Goal: Task Accomplishment & Management: Manage account settings

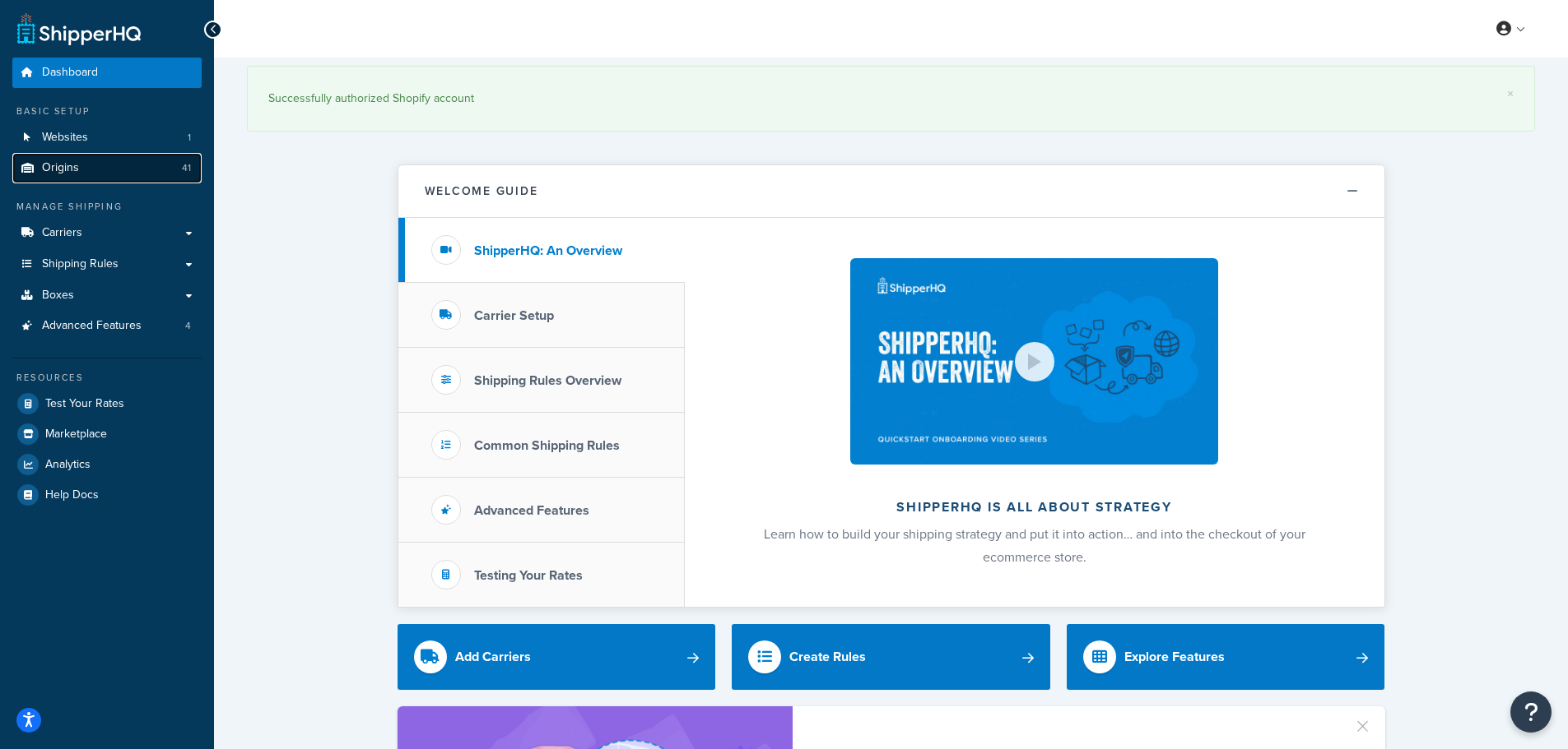
click at [55, 159] on link "Origins 41" at bounding box center [107, 168] width 190 height 30
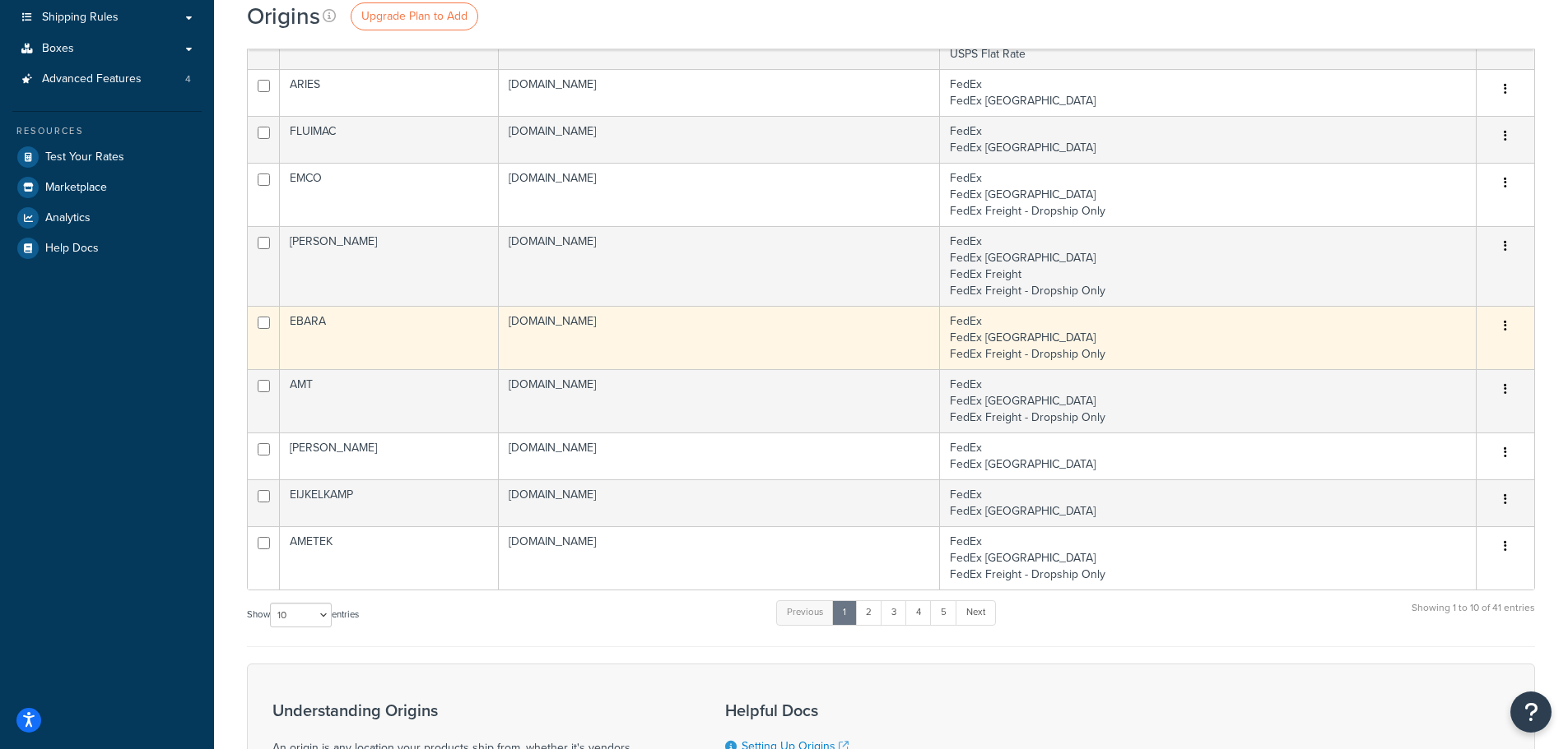
scroll to position [329, 0]
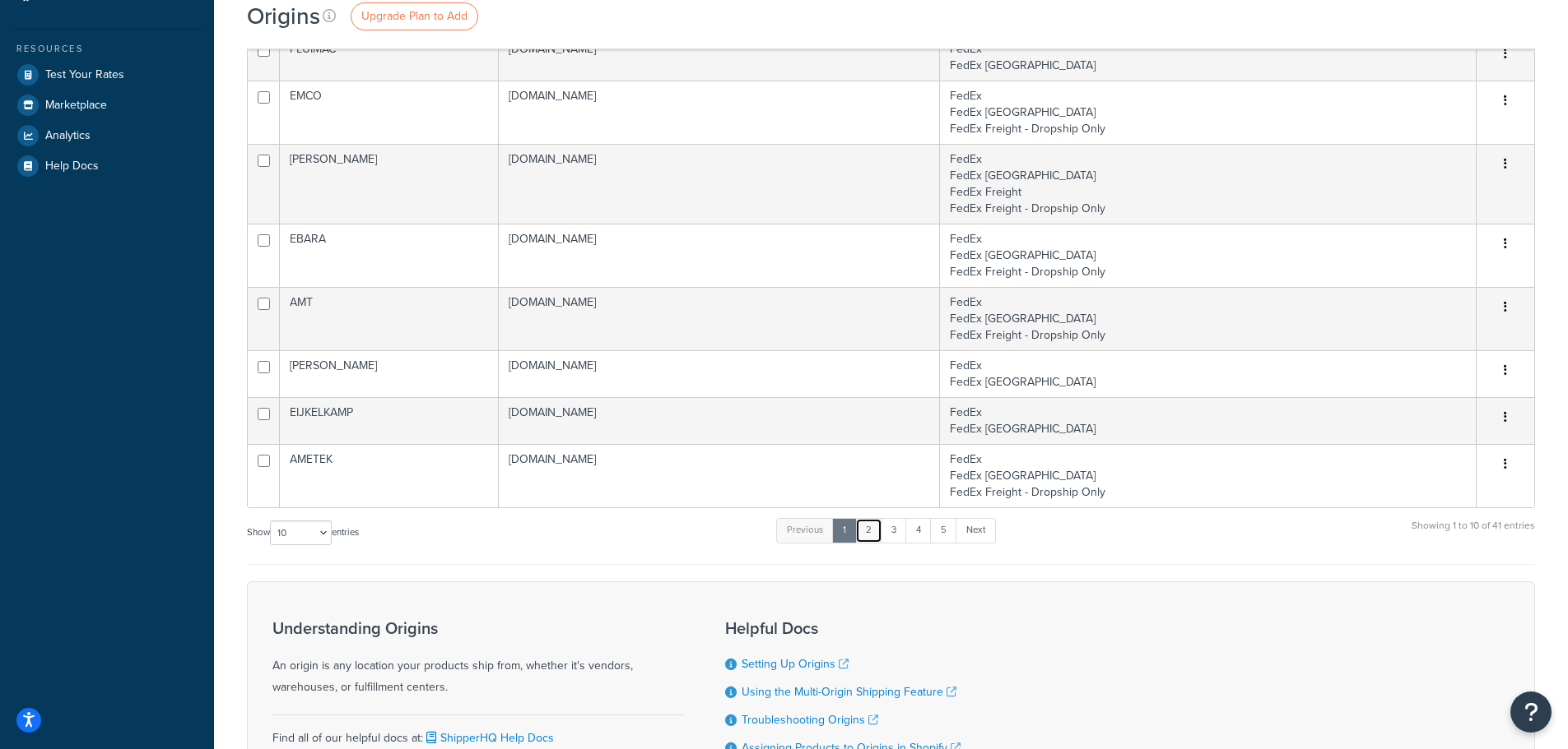
click at [866, 527] on link "2" at bounding box center [868, 531] width 27 height 25
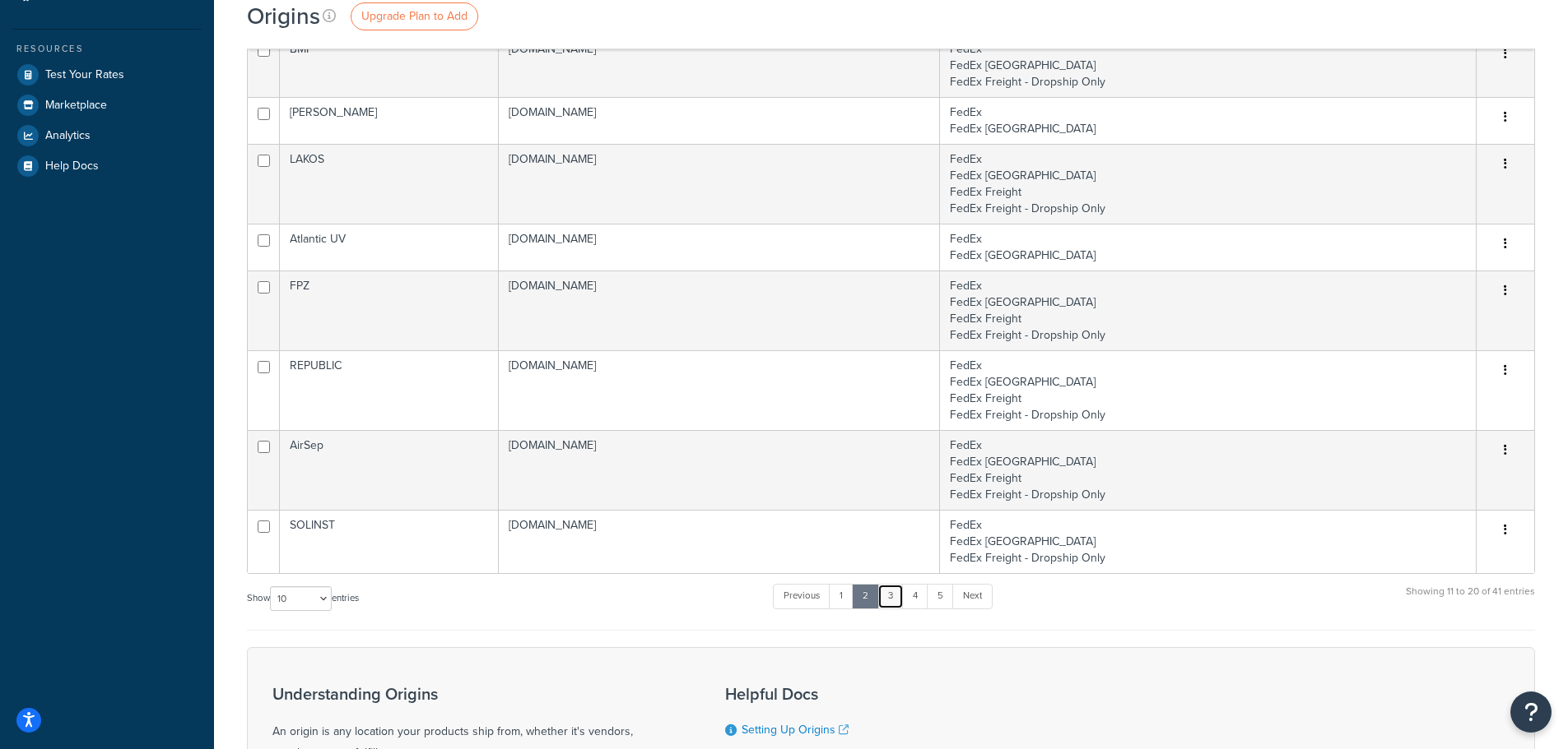
click at [887, 595] on link "3" at bounding box center [891, 597] width 26 height 25
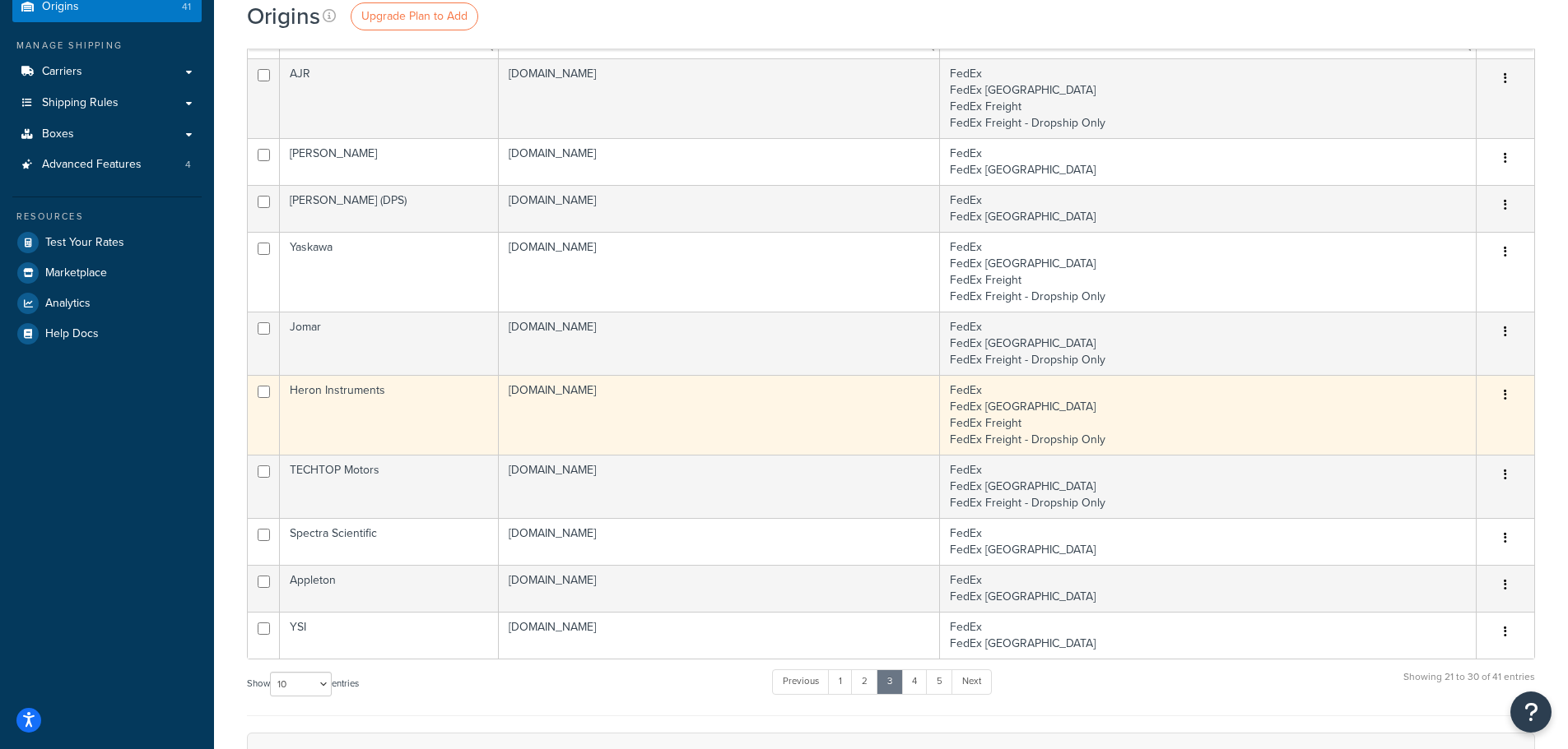
scroll to position [165, 0]
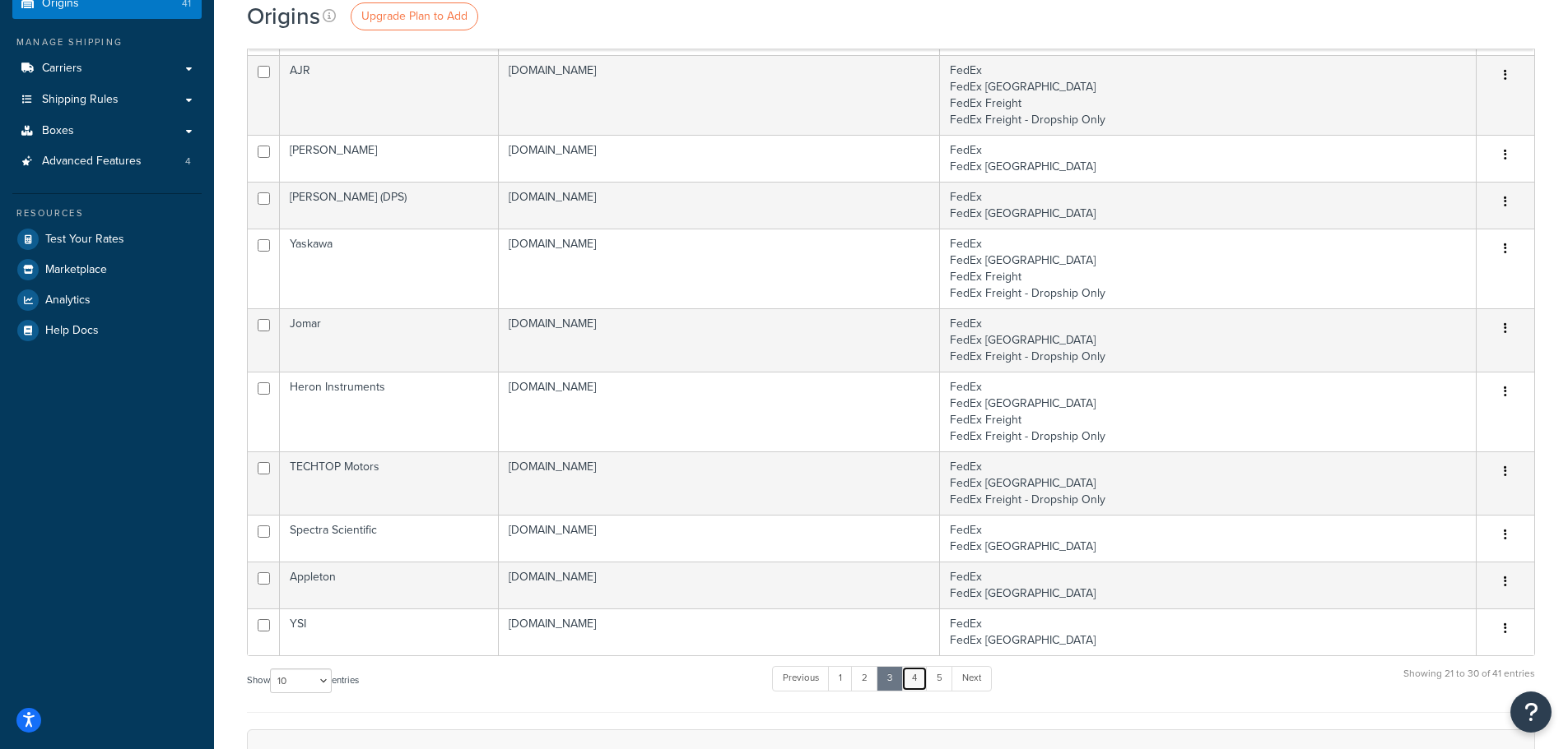
click at [914, 680] on link "4" at bounding box center [914, 679] width 26 height 25
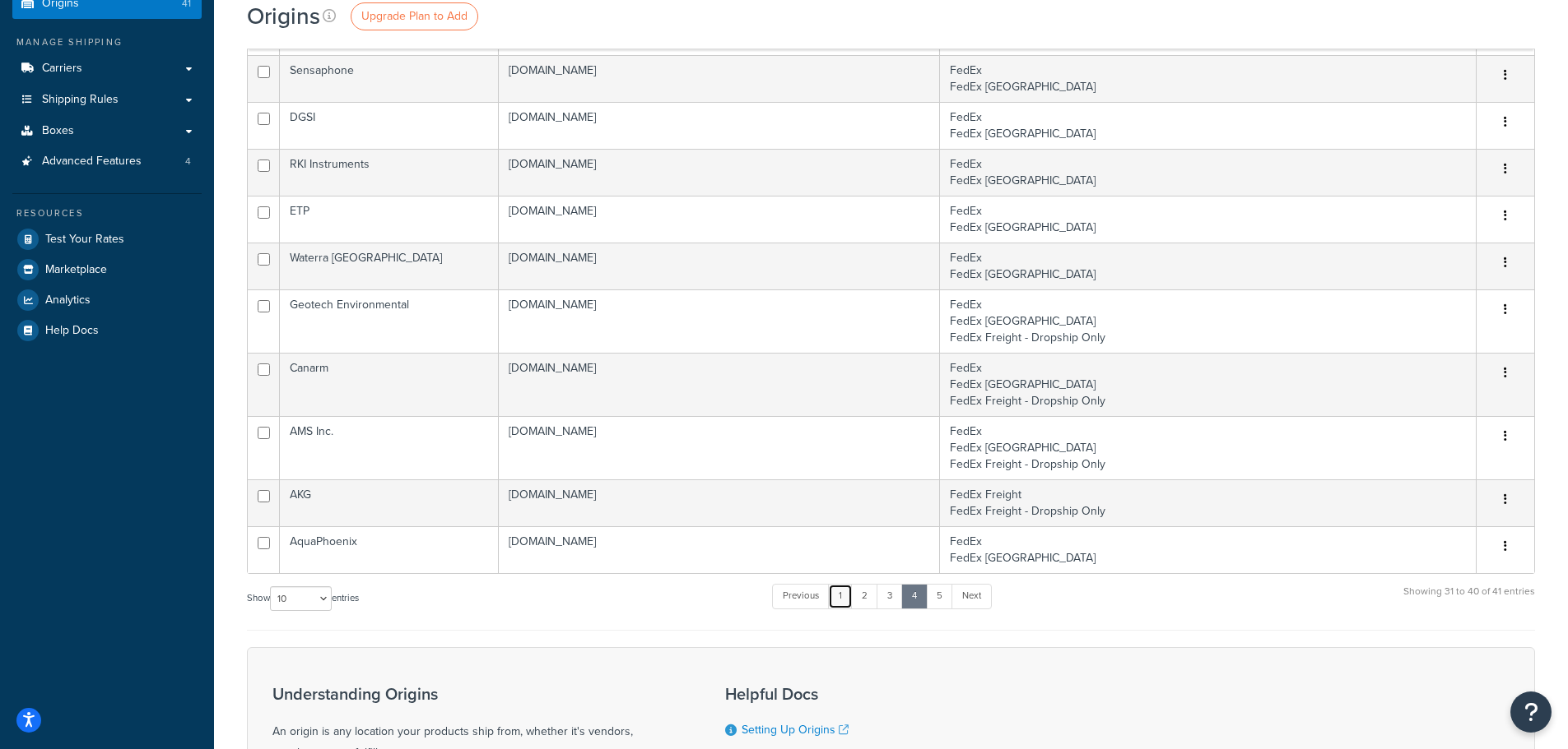
click at [836, 591] on link "1" at bounding box center [840, 597] width 25 height 25
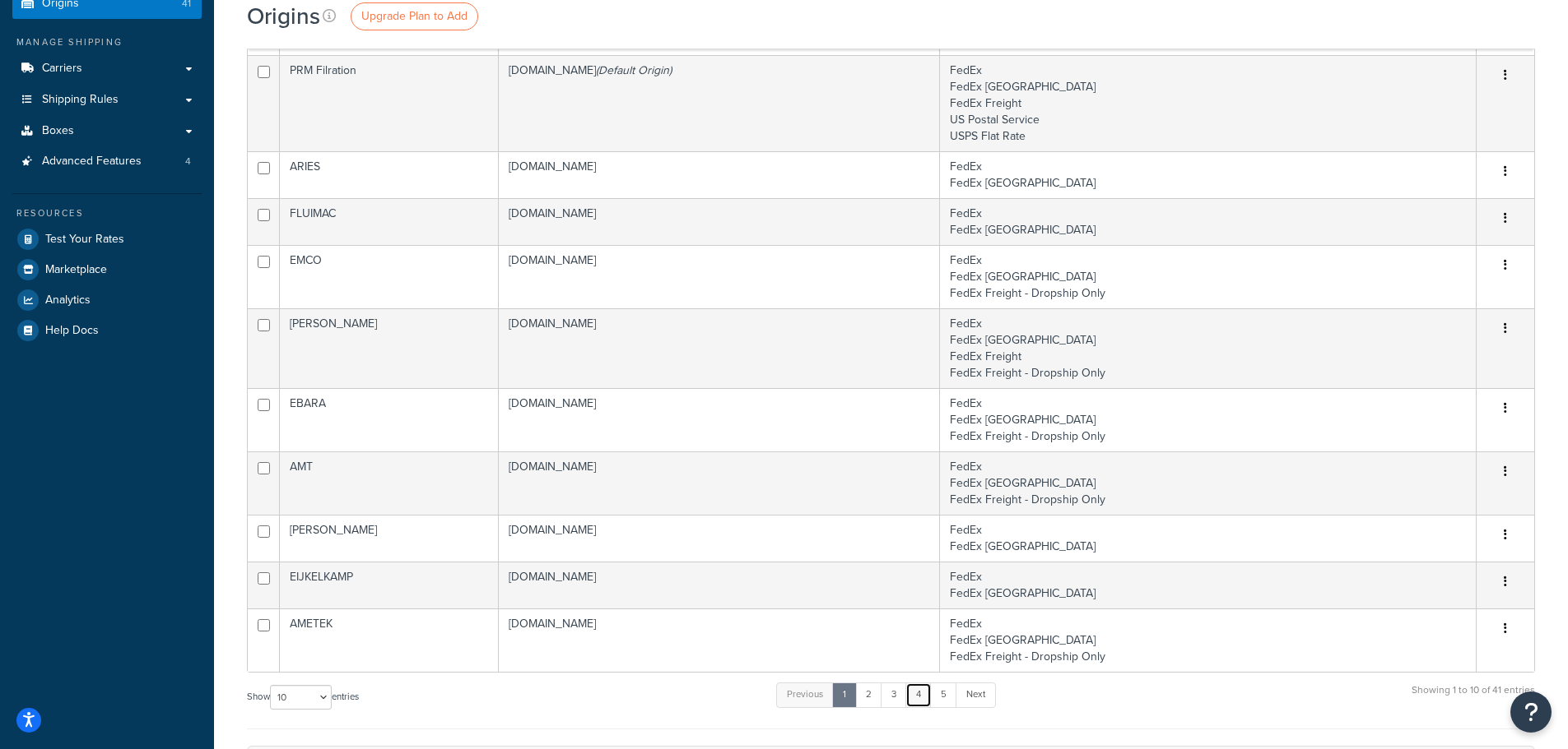
click at [914, 692] on link "4" at bounding box center [918, 695] width 26 height 25
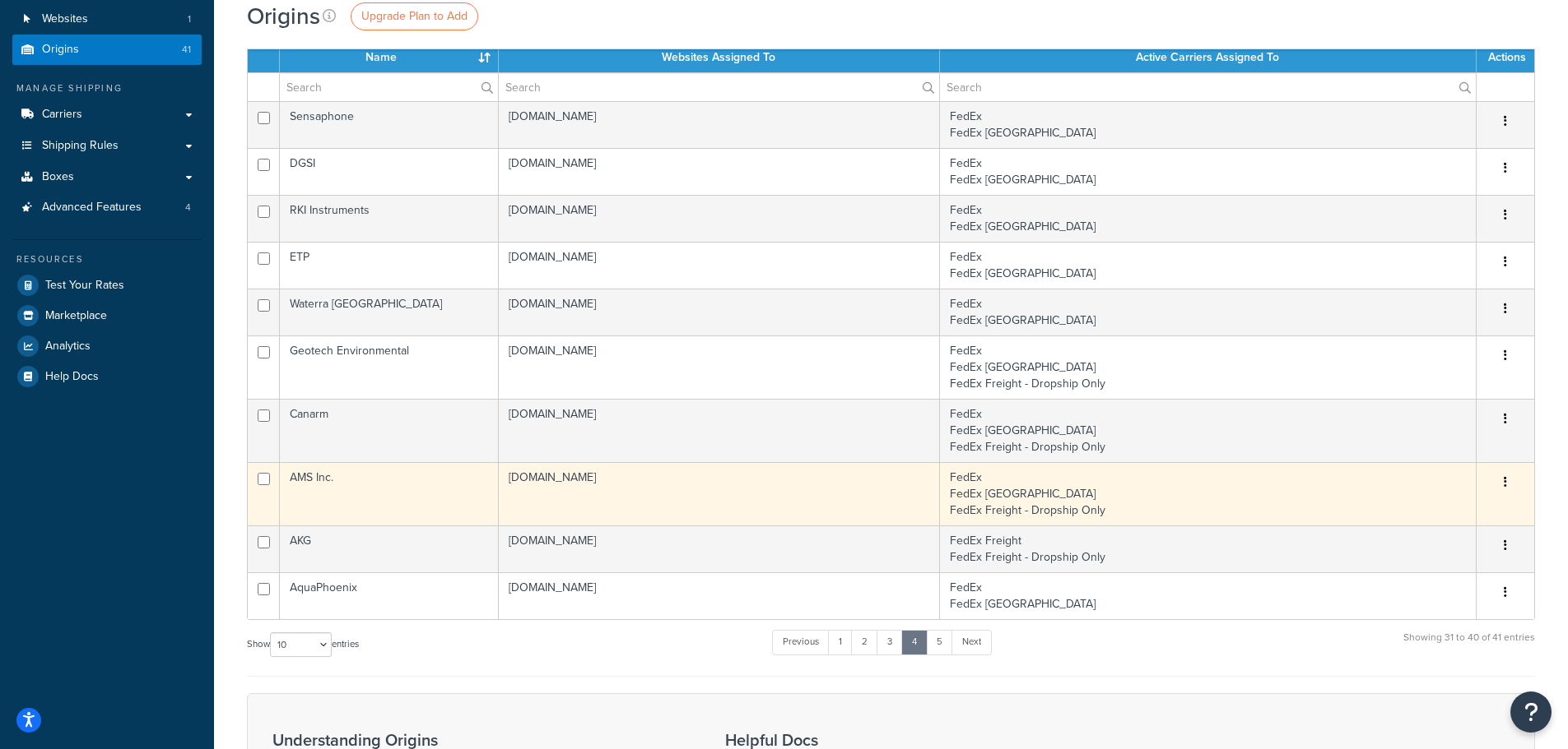
scroll to position [82, 0]
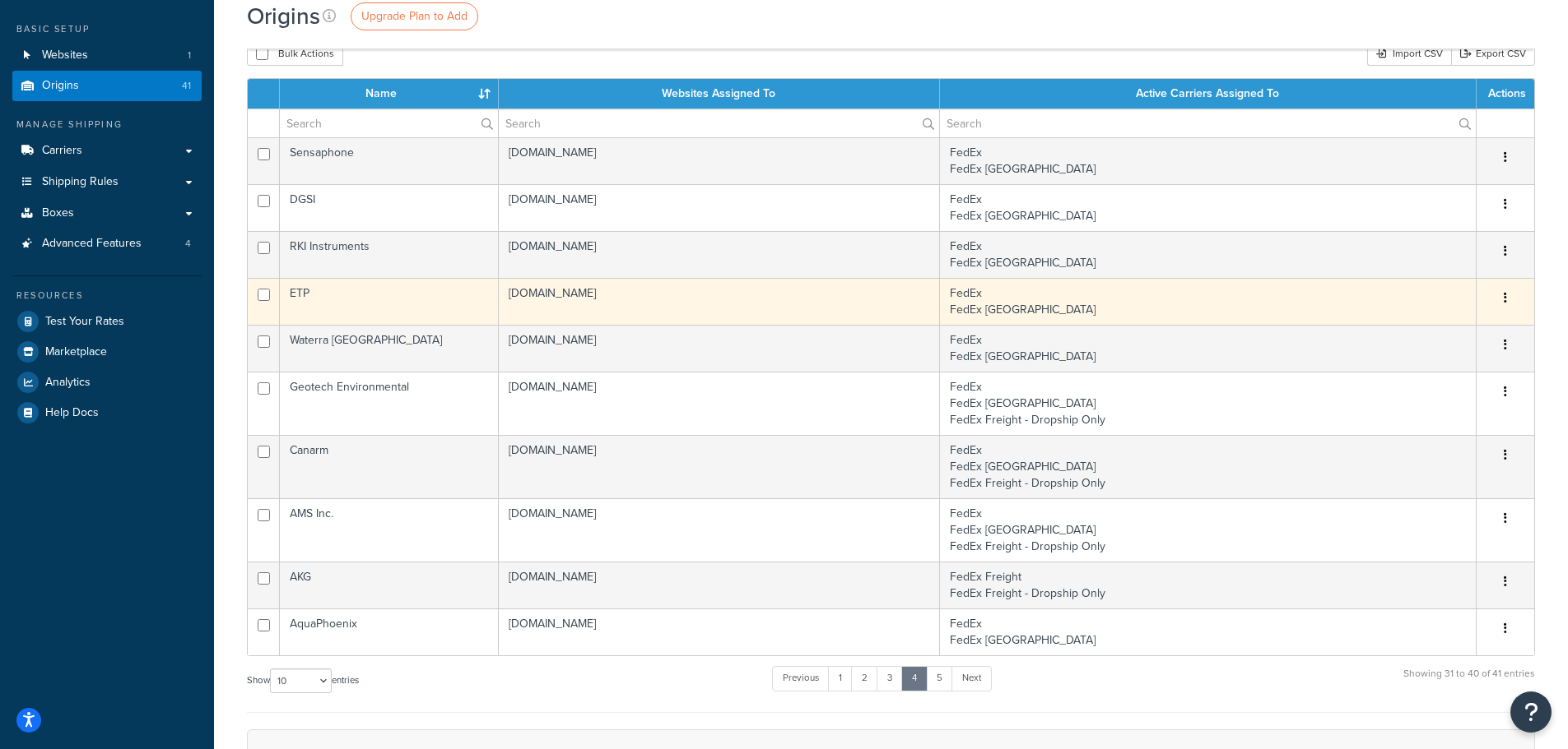
click at [451, 293] on td "ETP" at bounding box center [389, 301] width 219 height 47
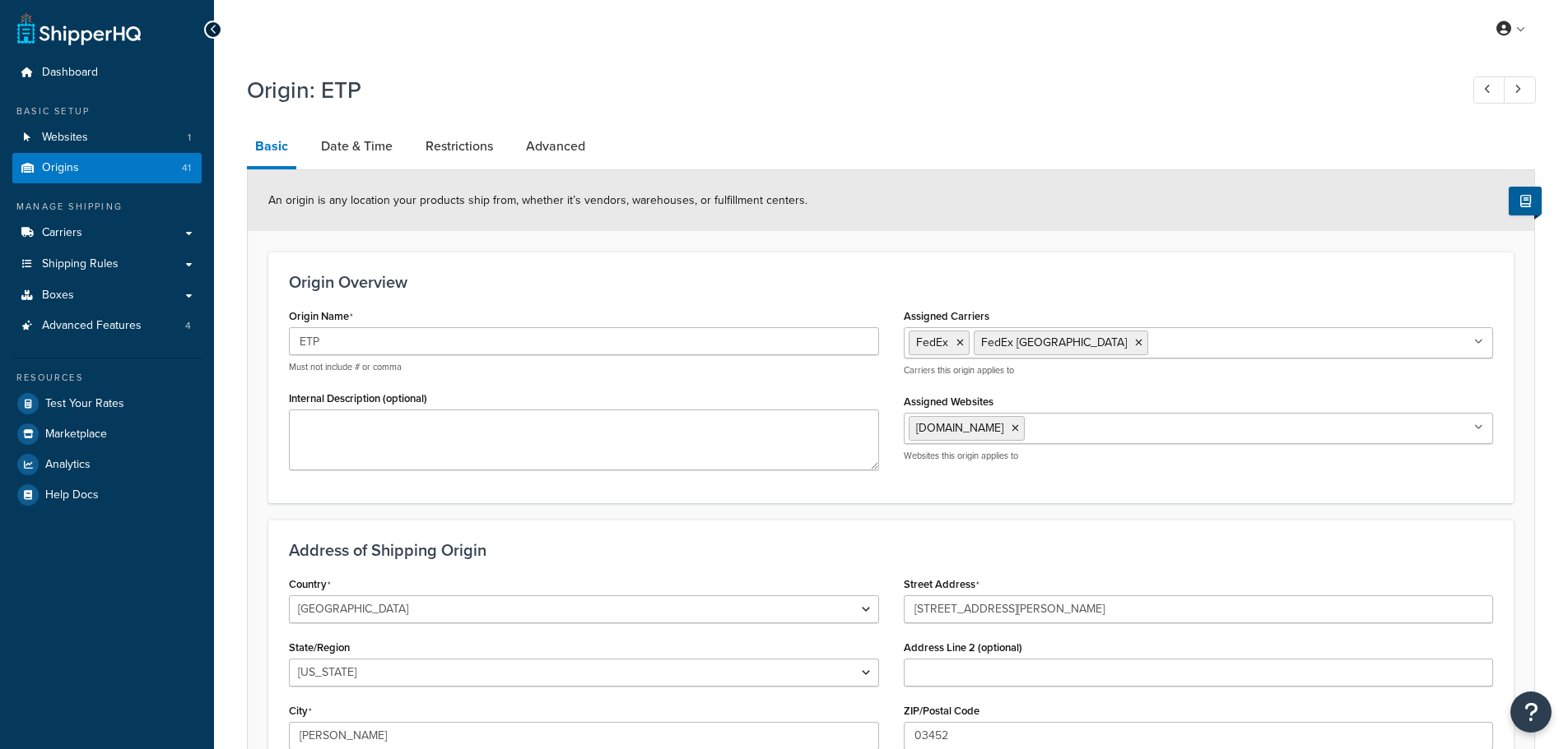
select select "29"
click at [1480, 85] on link at bounding box center [1489, 89] width 32 height 27
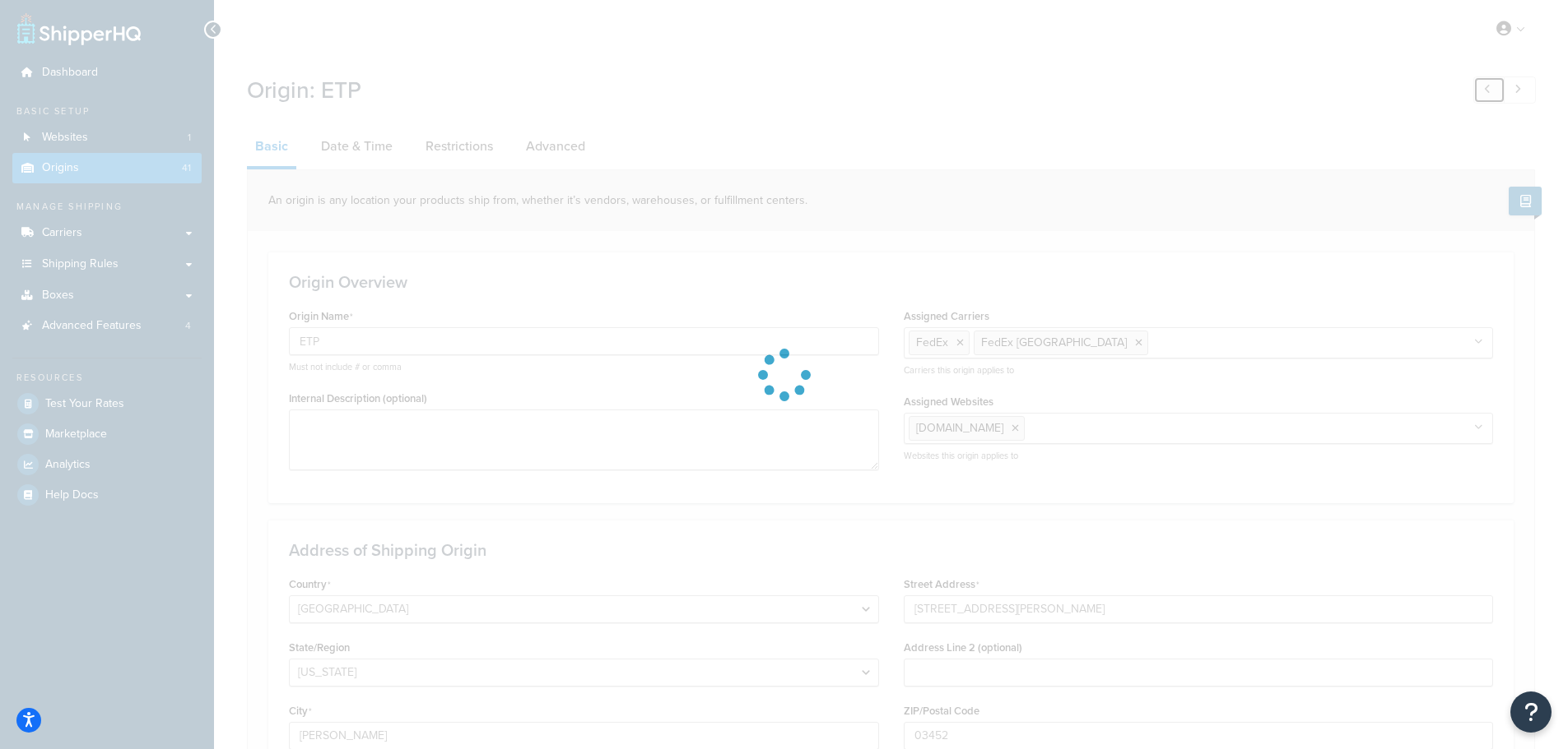
type input "RKI Instruments"
select select "5"
type input "Union City"
type input "33248 Central Ave"
type input "94587"
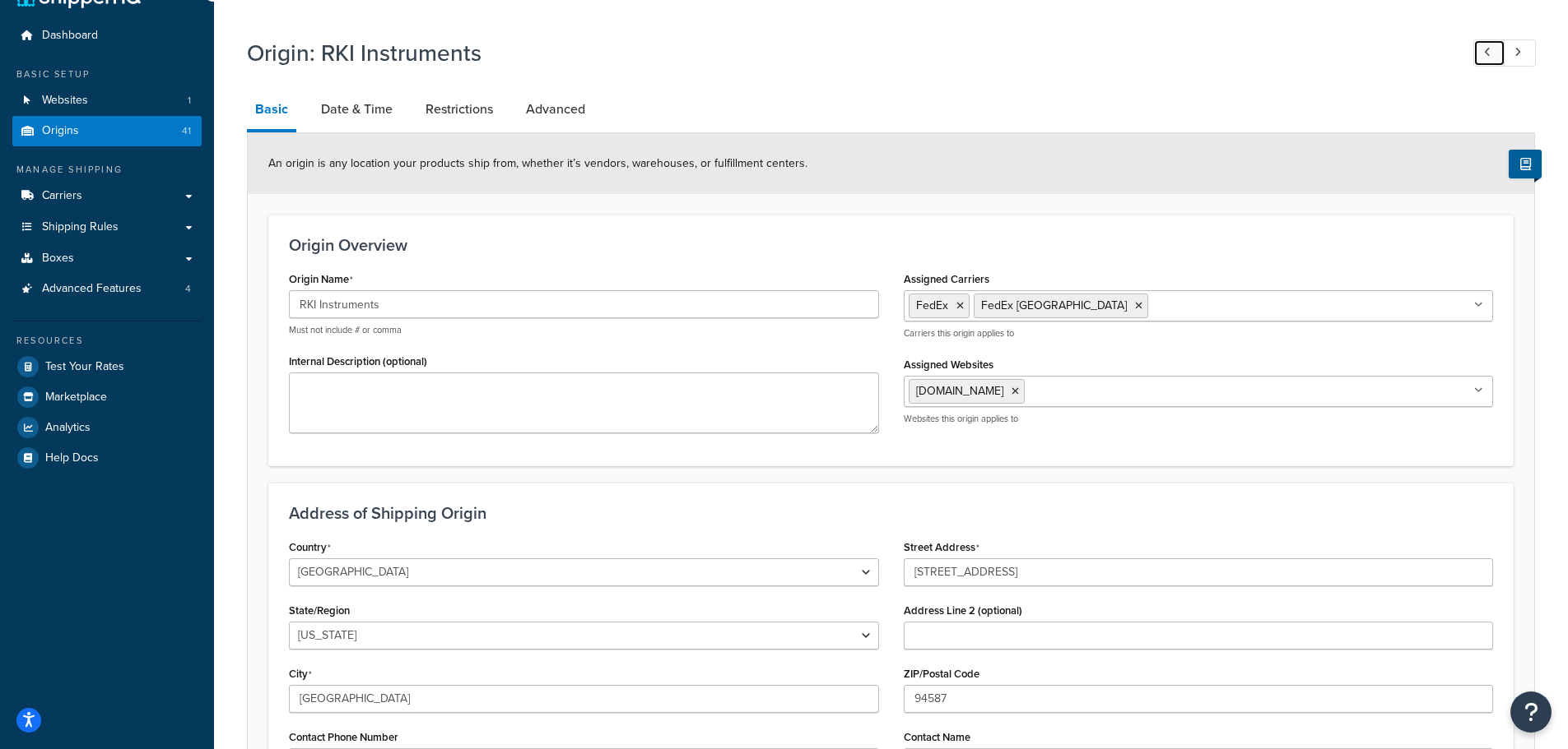
scroll to position [82, 0]
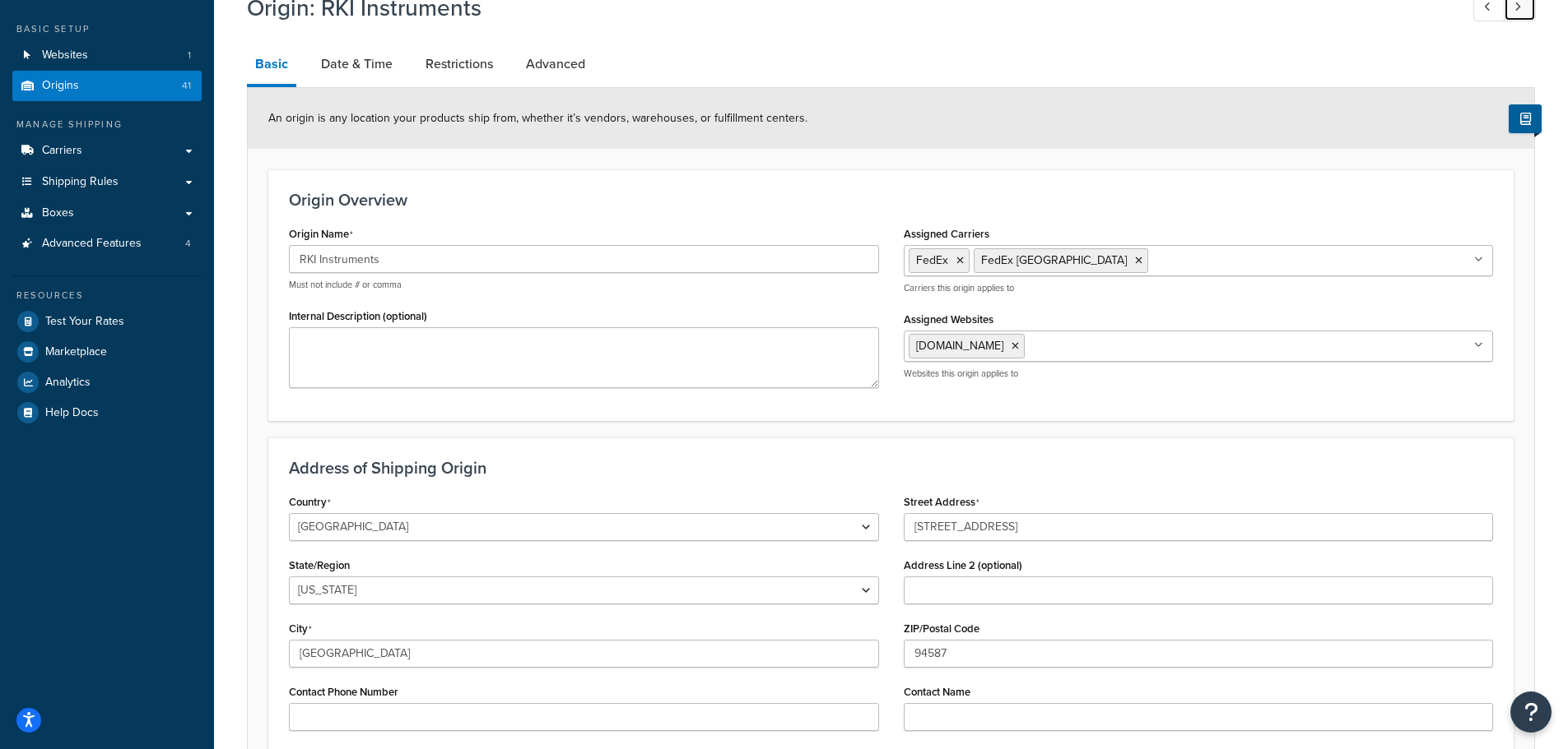
click at [1520, 14] on link at bounding box center [1519, 7] width 32 height 27
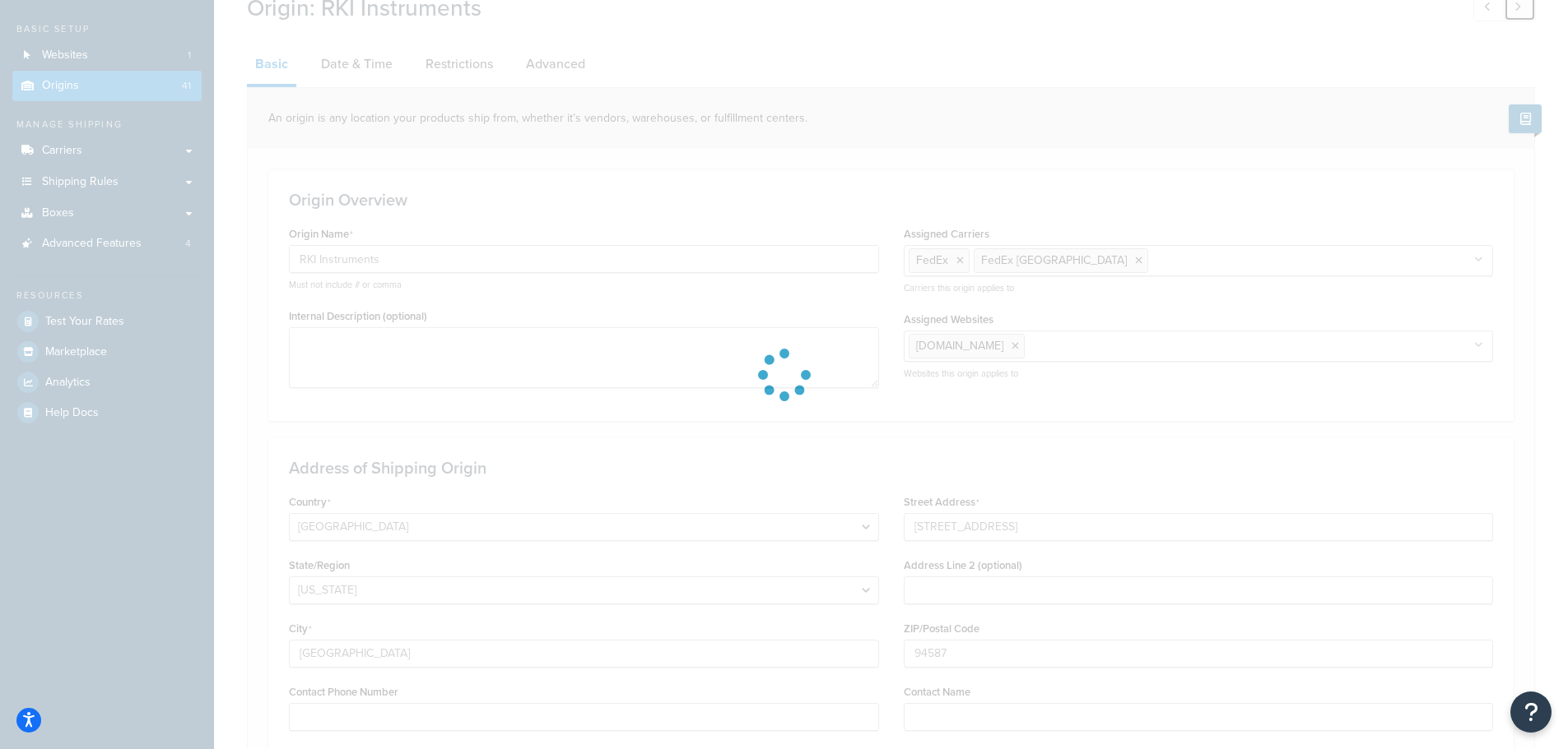
type input "ETP"
select select "29"
type input "Jaffrey"
type input "79 Hadley Road"
type input "03452"
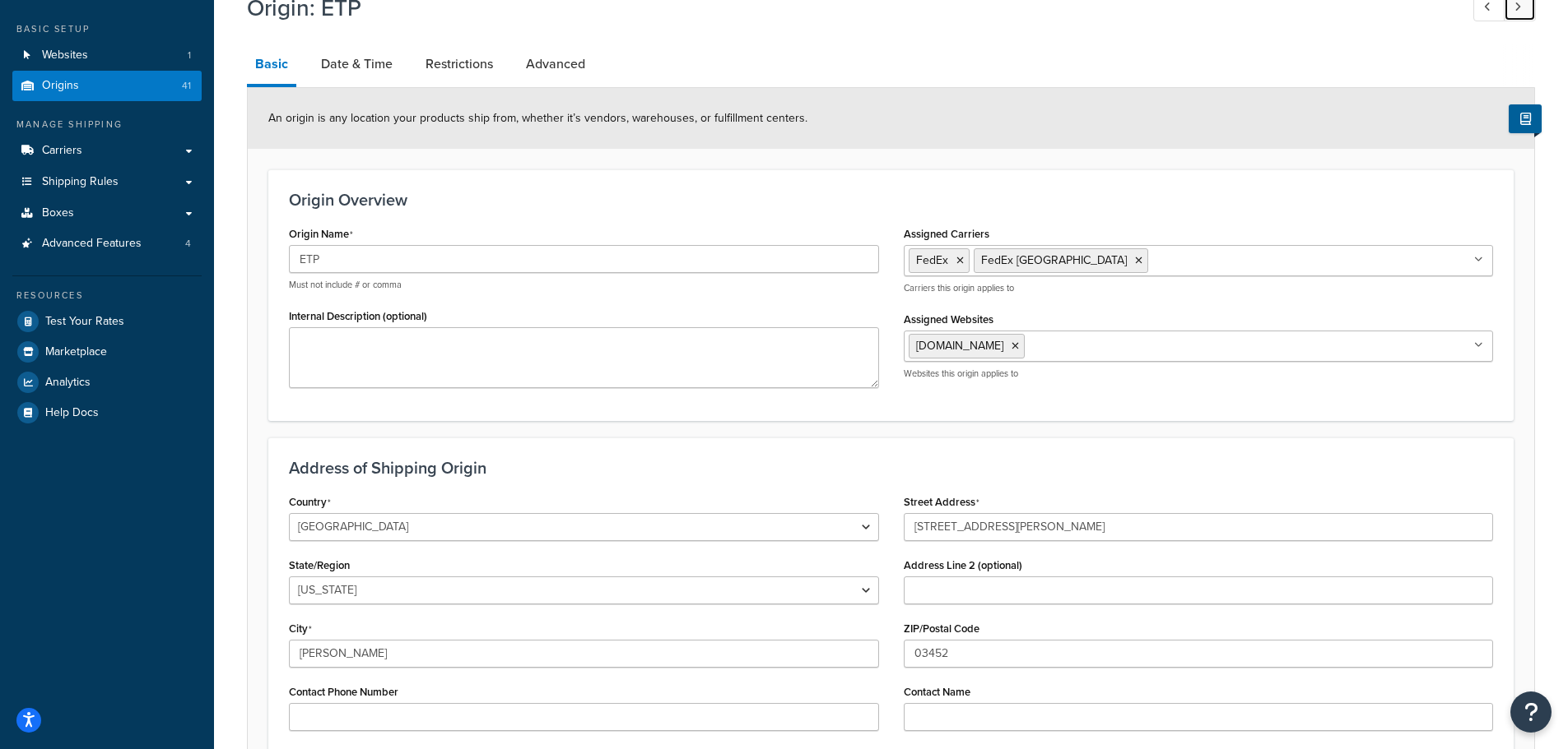
click at [1520, 14] on link at bounding box center [1519, 7] width 32 height 27
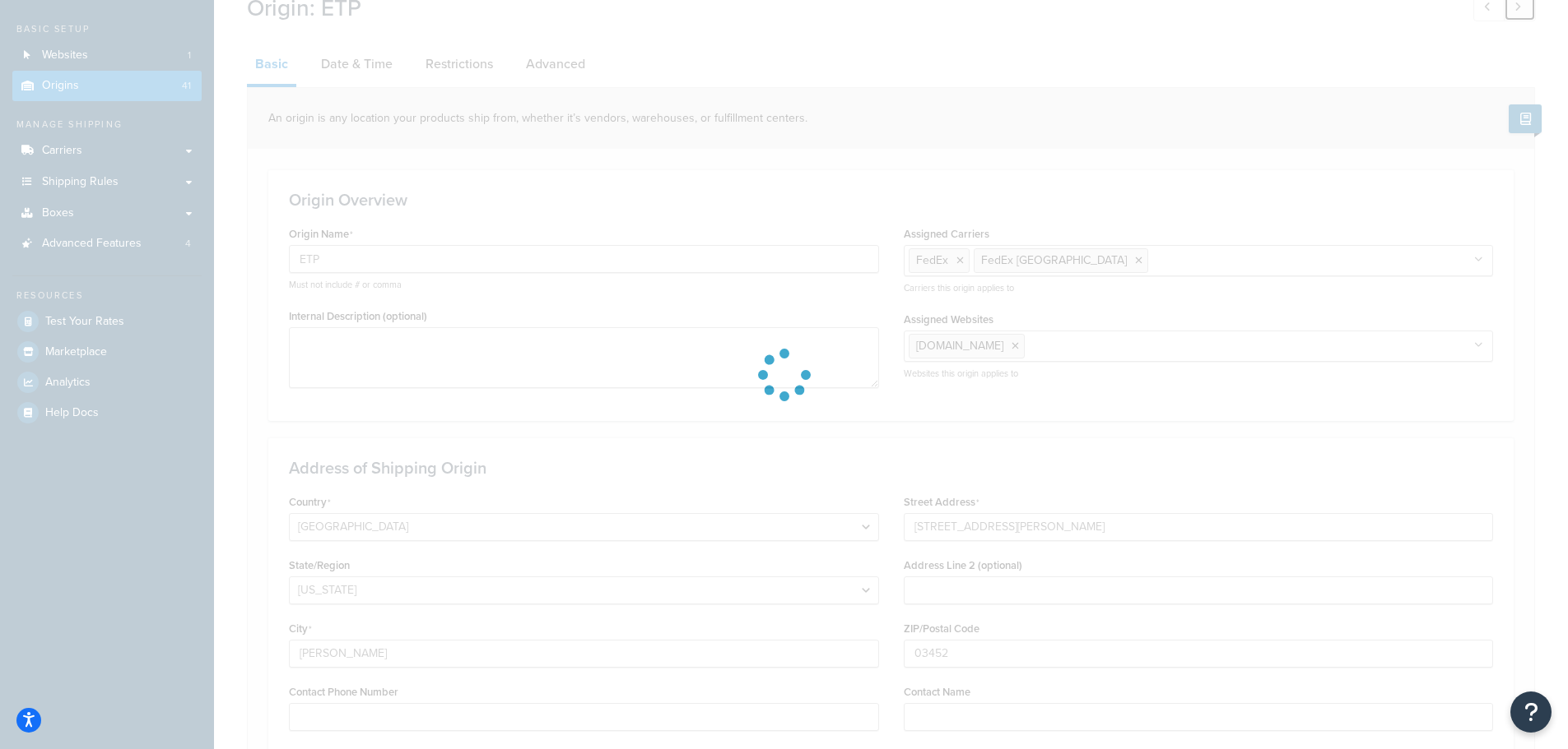
type input "Waterra USA"
select select "47"
type input "Peshastin"
type input "36 Ranch Creek Road"
type input "98847"
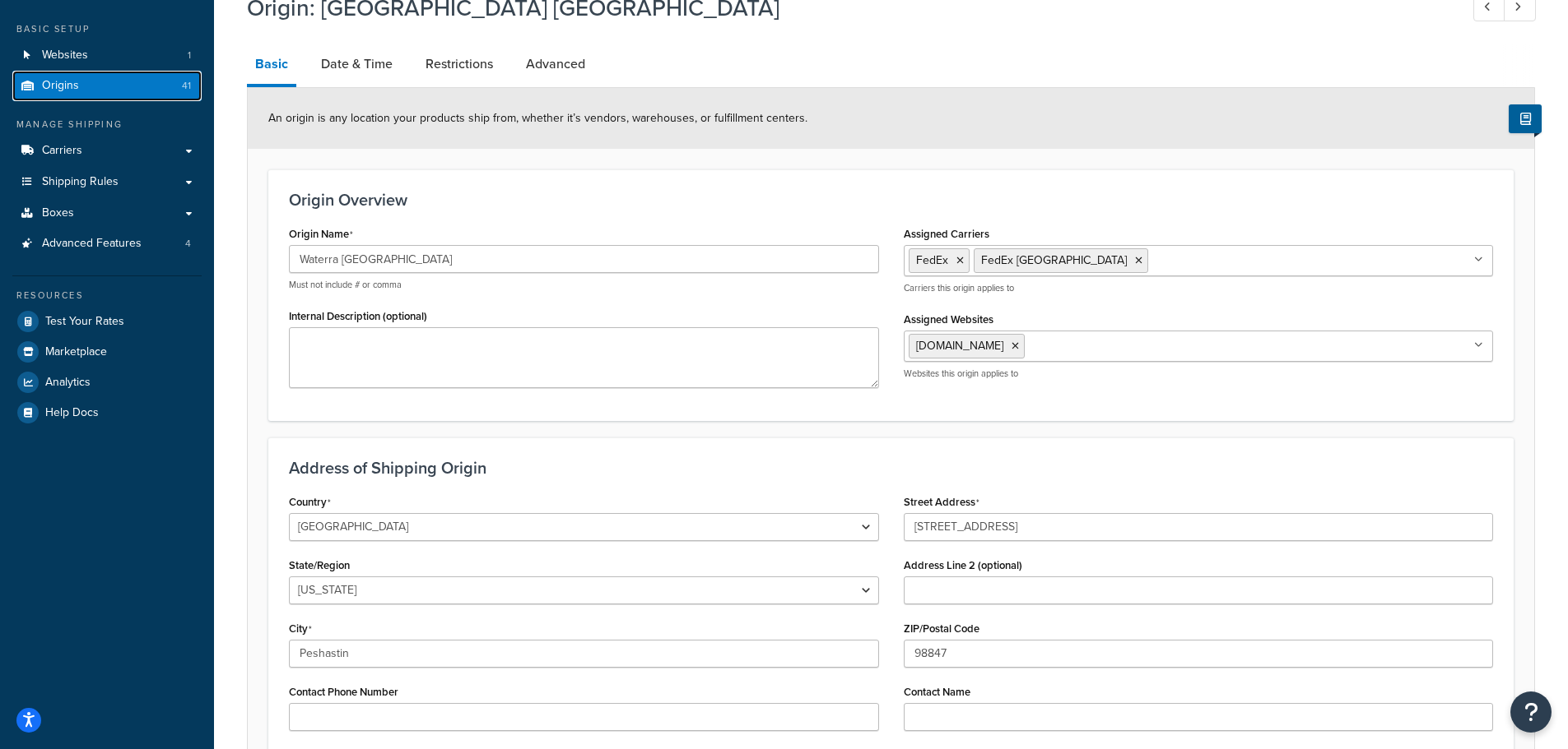
click at [75, 88] on span "Origins" at bounding box center [60, 86] width 37 height 14
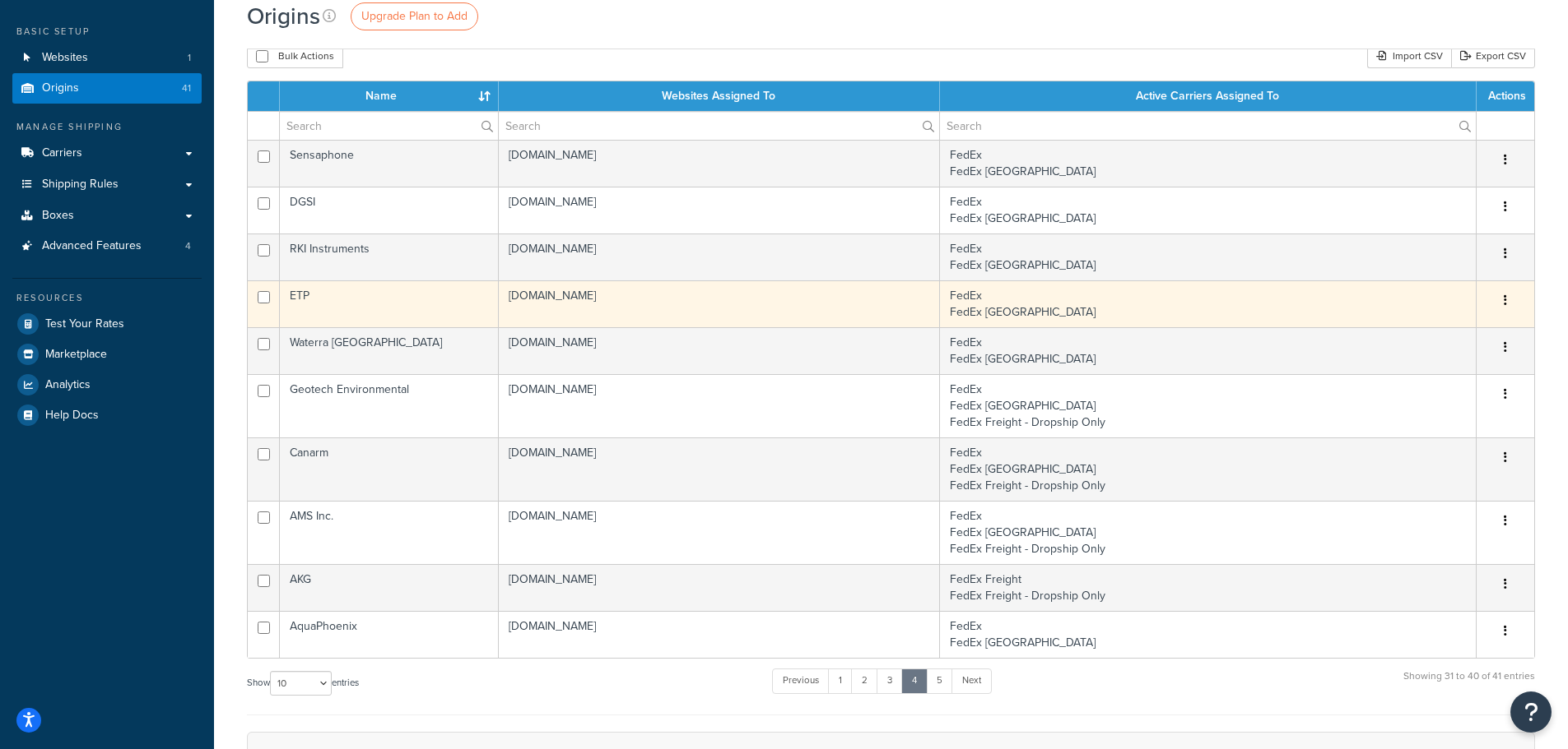
scroll to position [82, 0]
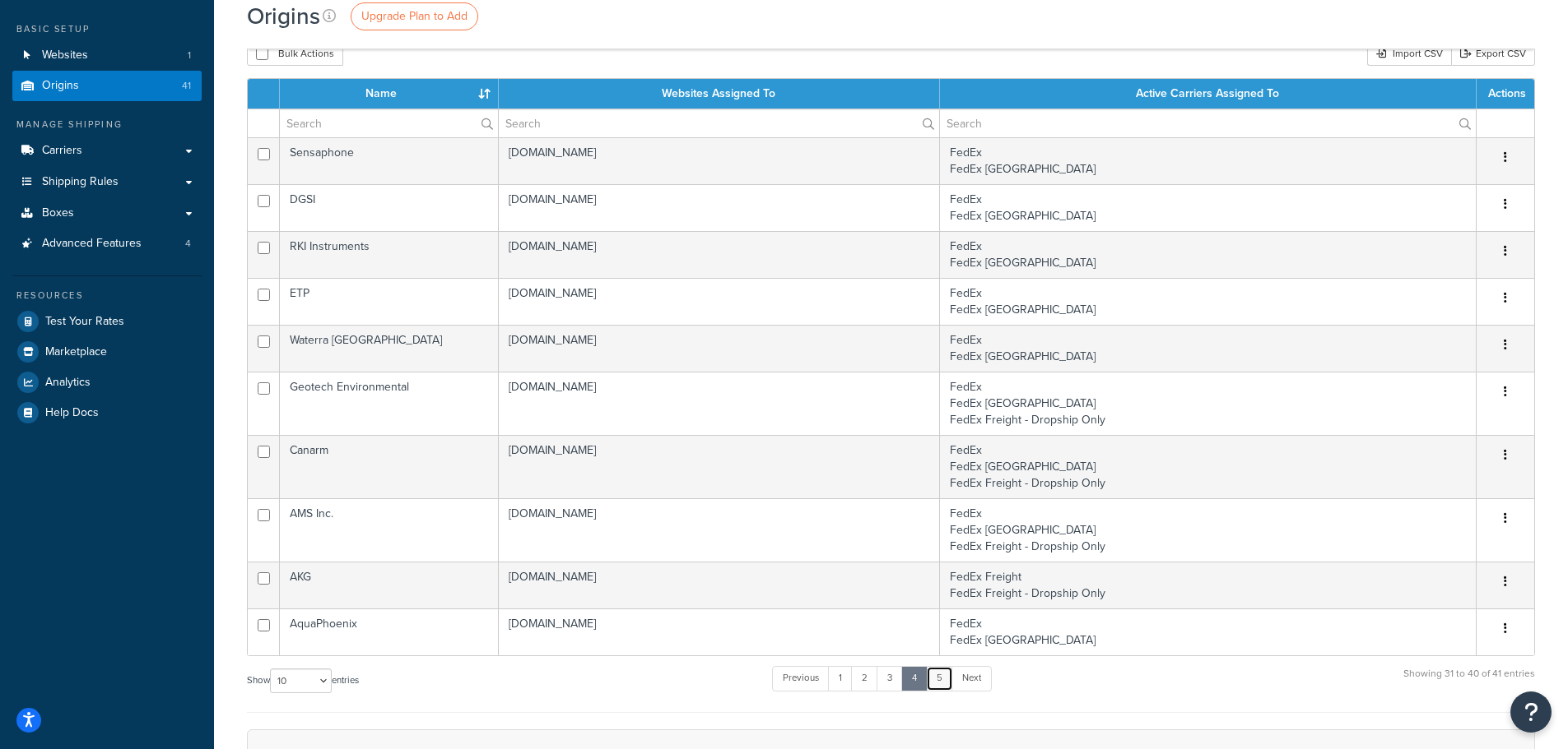
click at [934, 671] on link "5" at bounding box center [939, 679] width 27 height 25
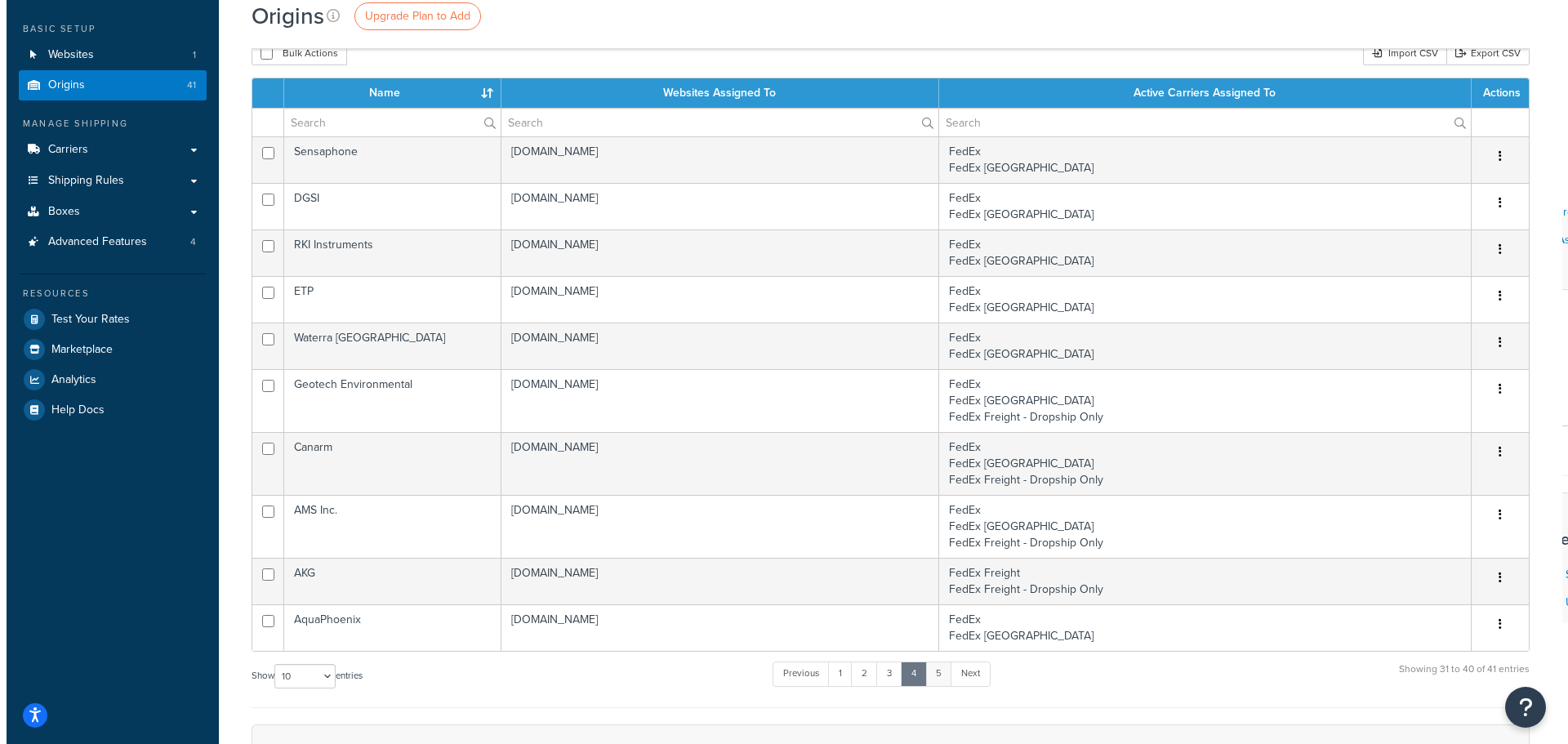
scroll to position [0, 0]
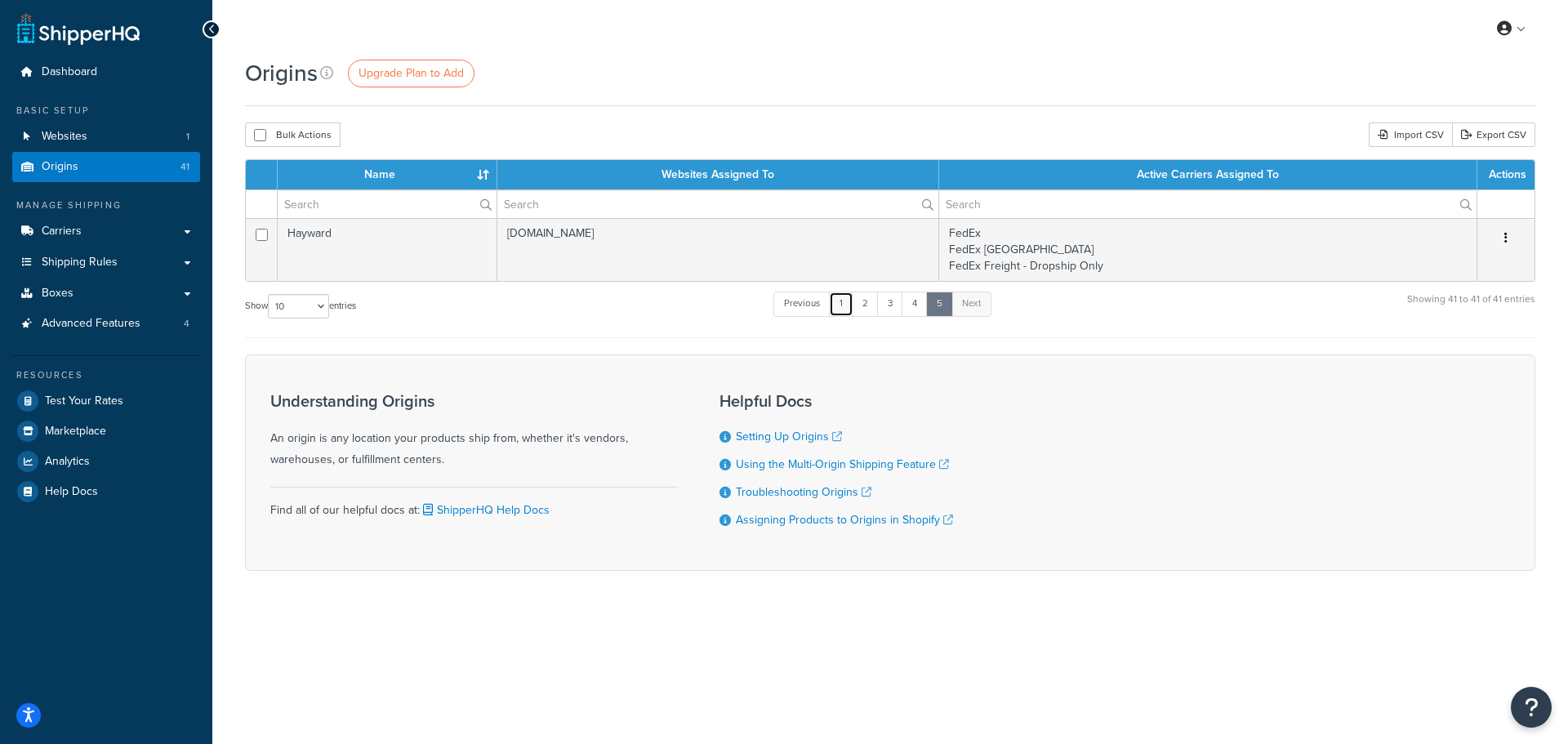
click at [848, 308] on link "1" at bounding box center [841, 304] width 25 height 25
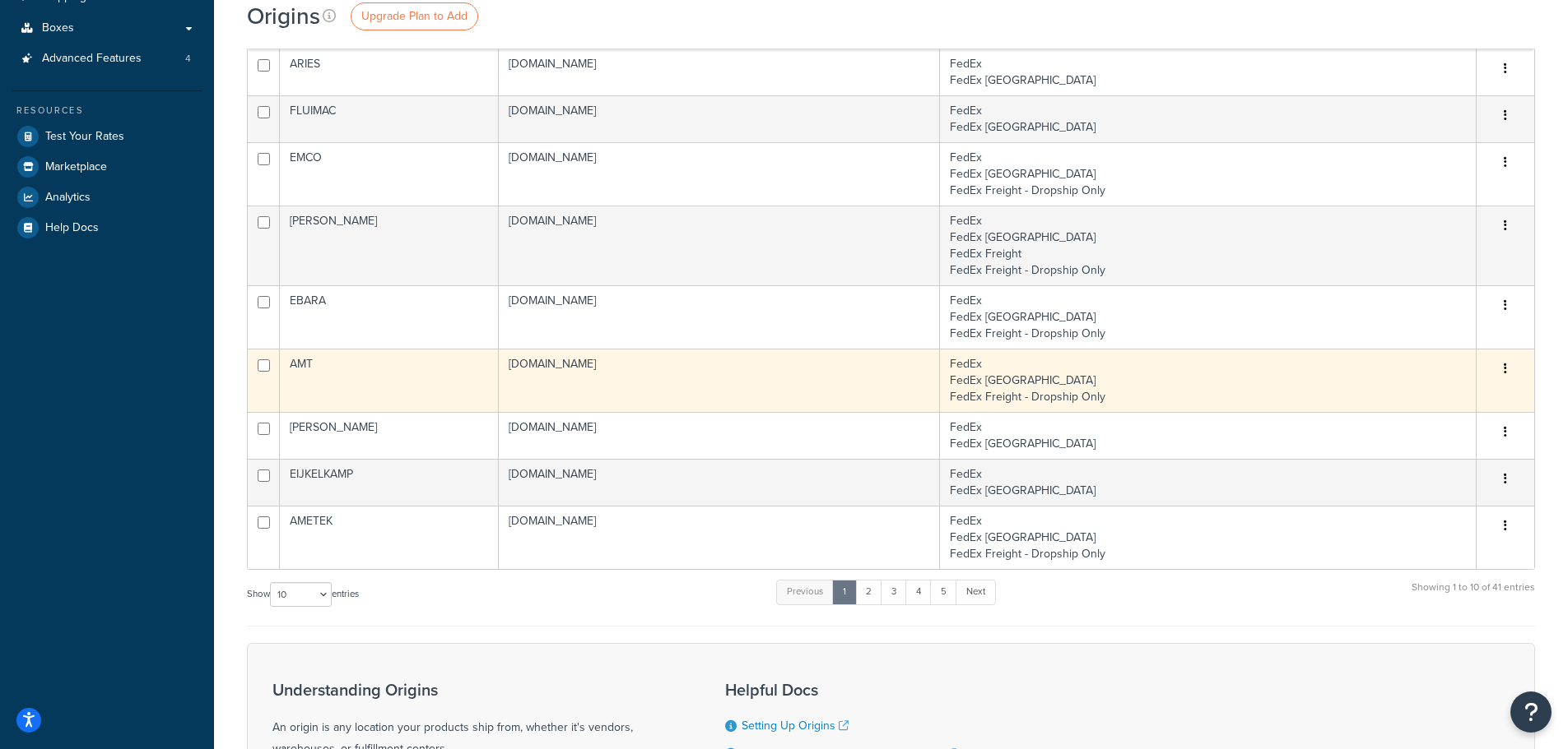
scroll to position [231, 0]
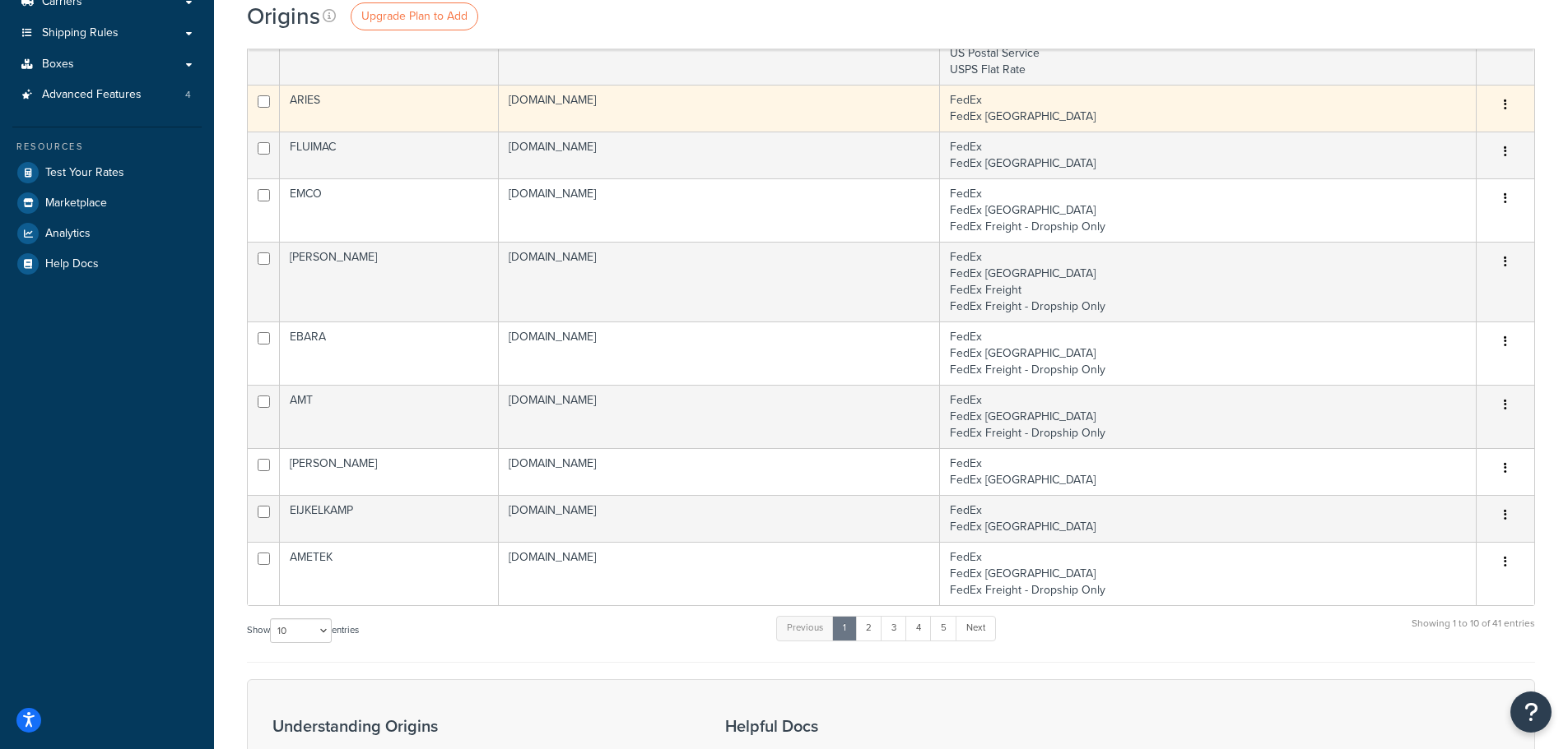
click at [449, 92] on td "ARIES" at bounding box center [389, 108] width 219 height 47
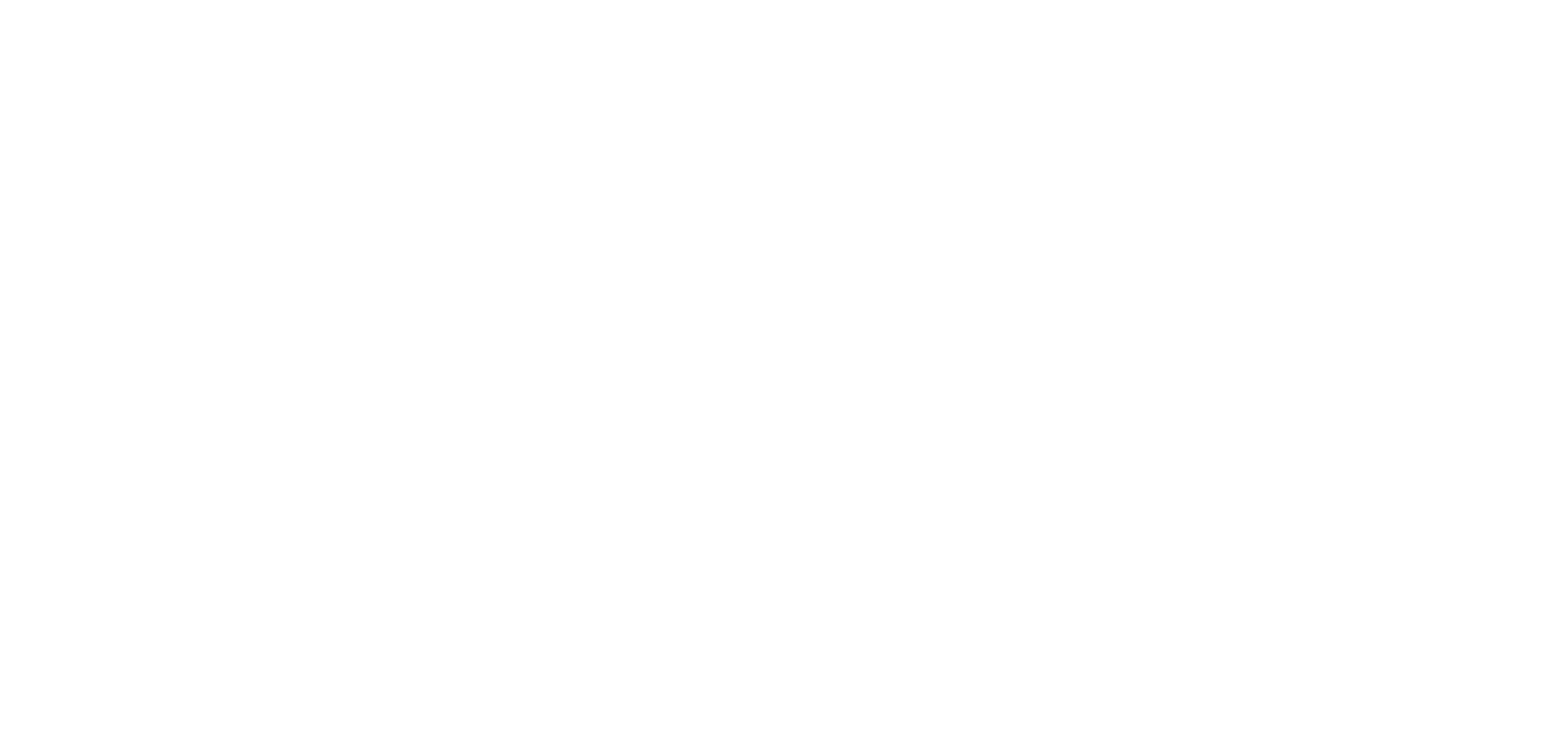
select select "30"
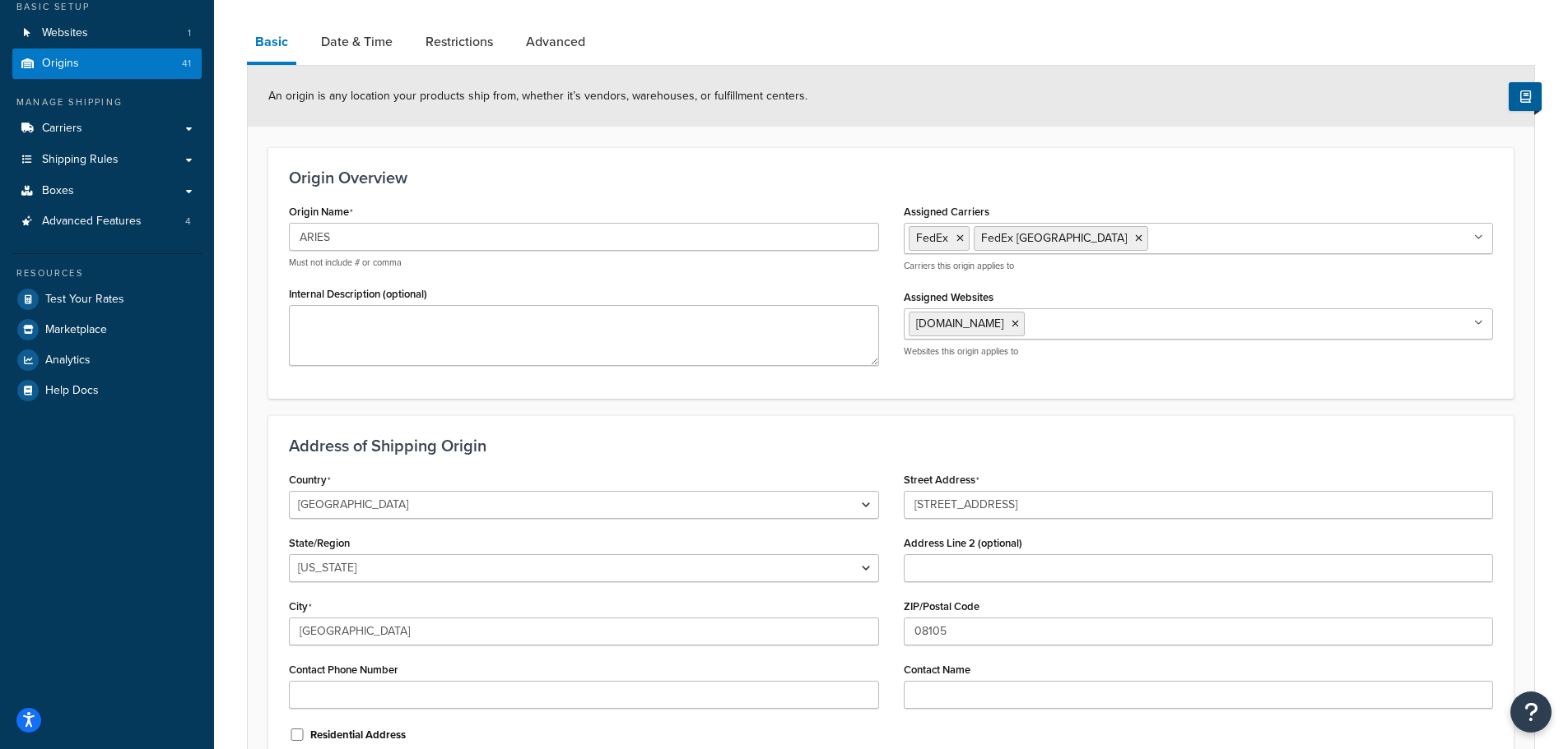
scroll to position [82, 0]
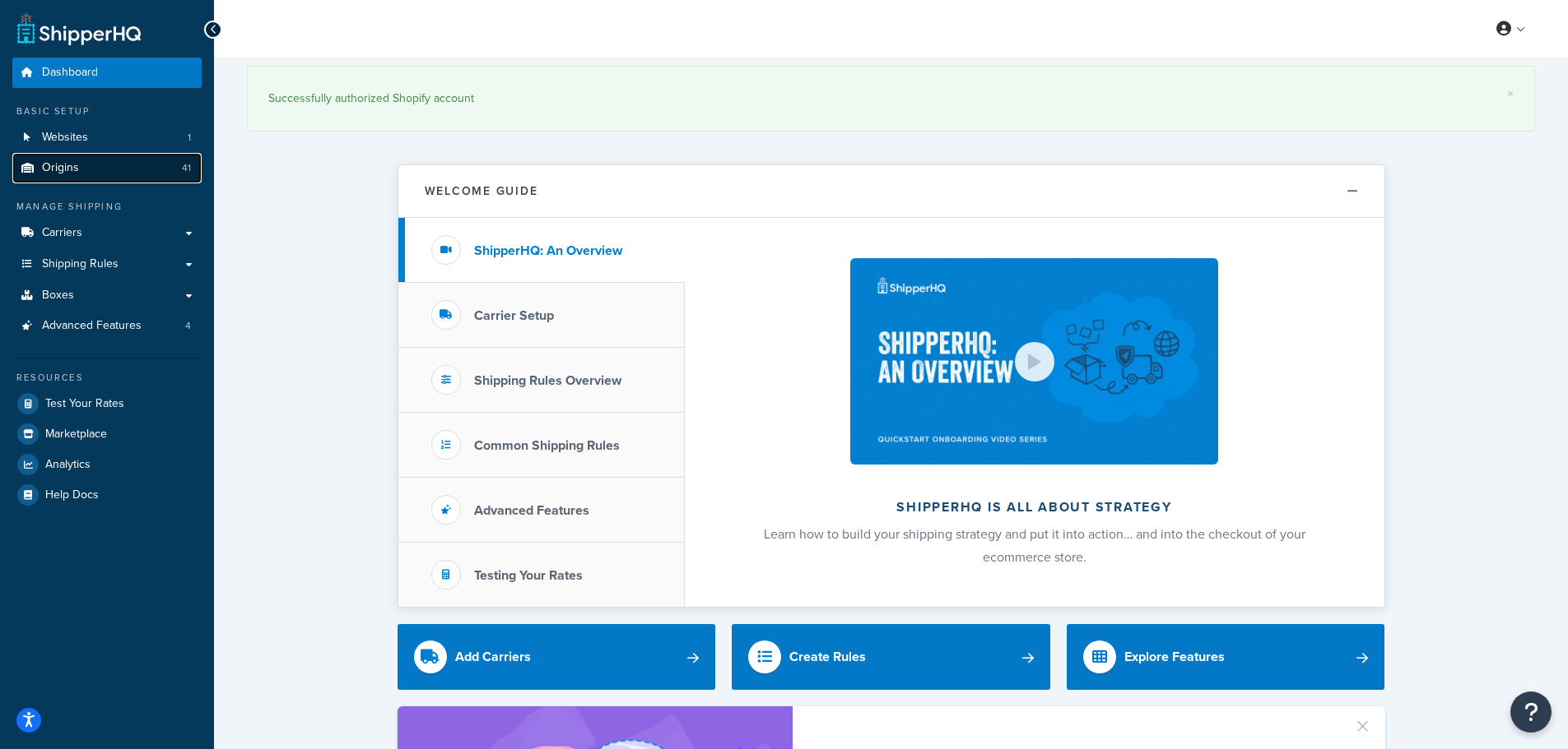
click at [104, 178] on link "Origins 41" at bounding box center [107, 168] width 190 height 30
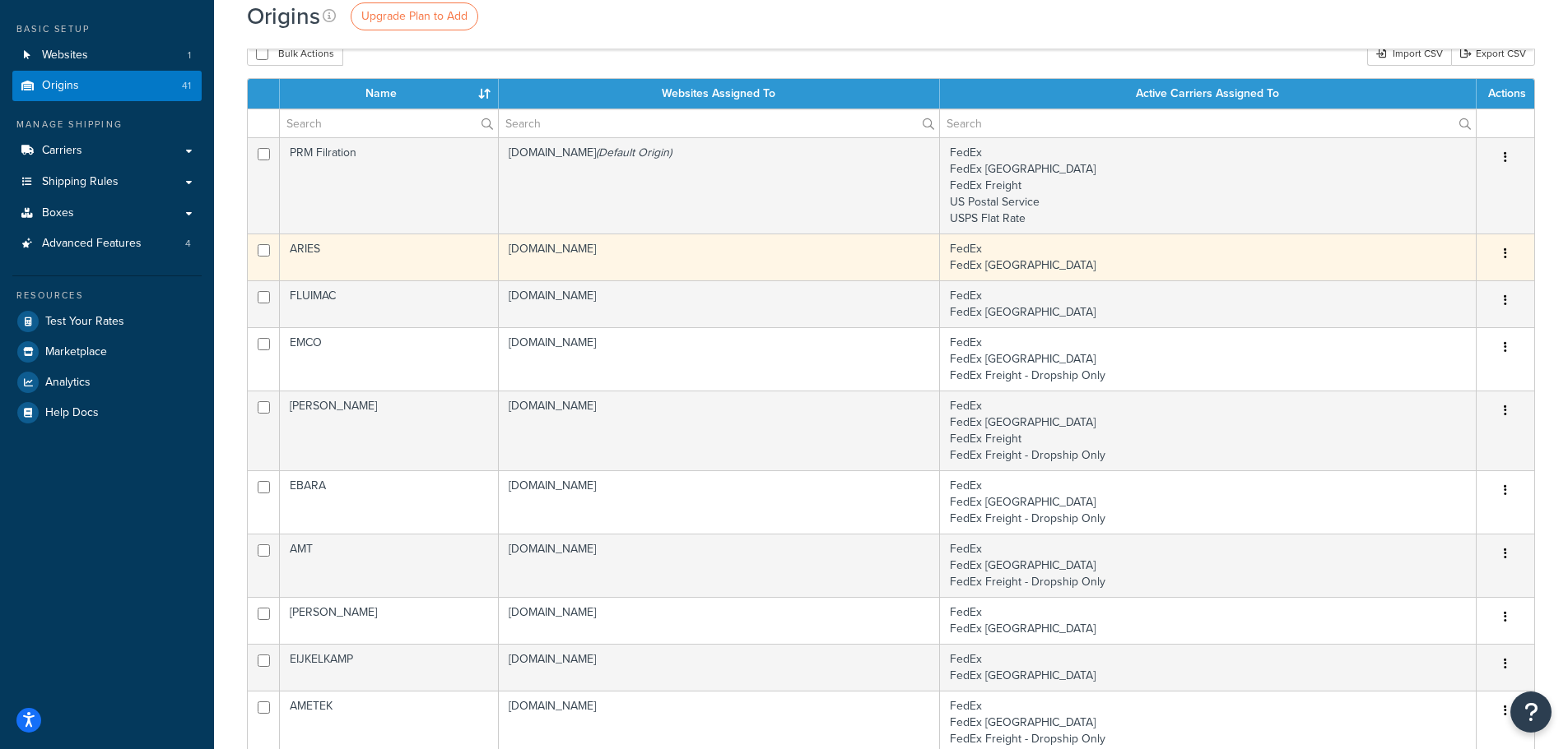
scroll to position [165, 0]
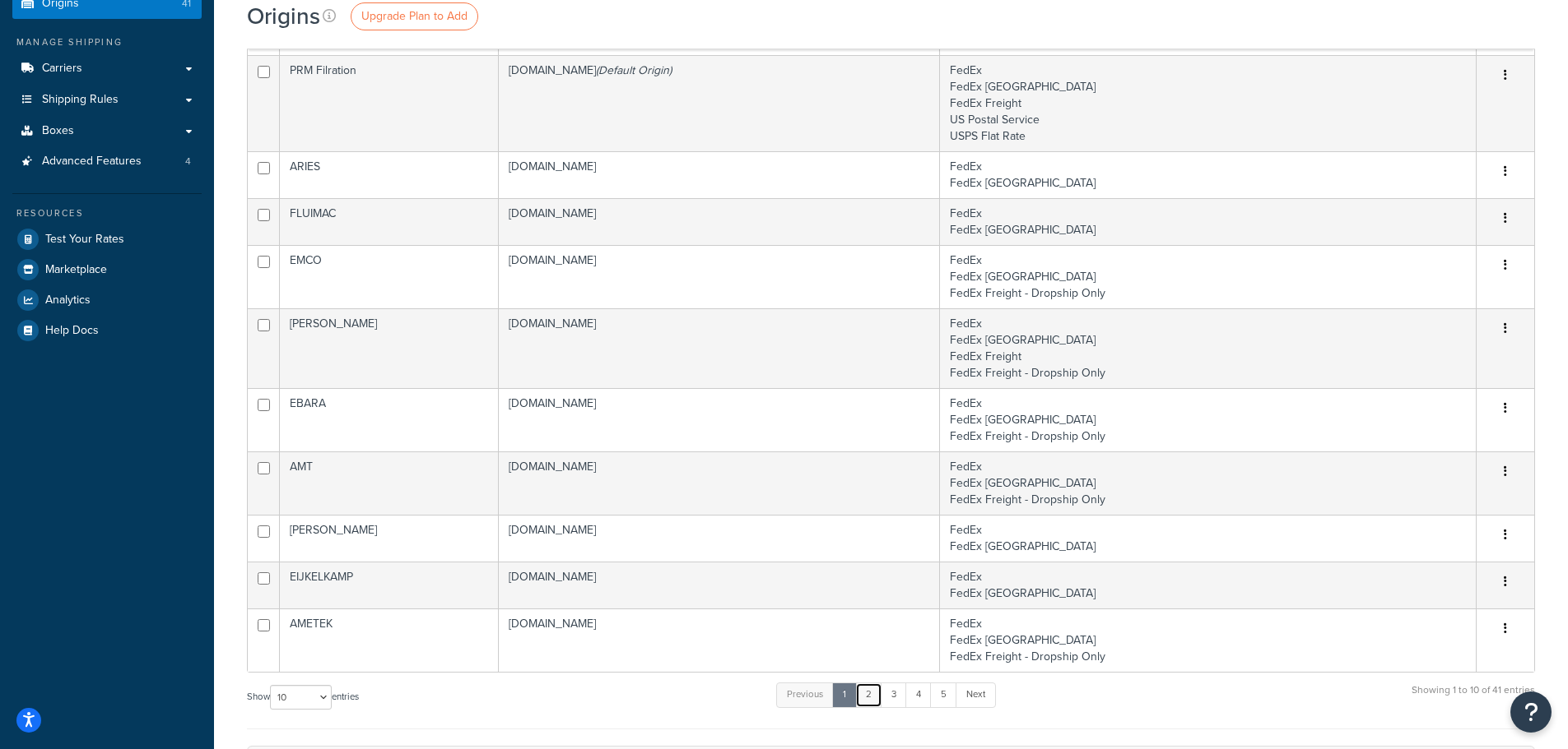
click at [872, 704] on link "2" at bounding box center [868, 695] width 27 height 25
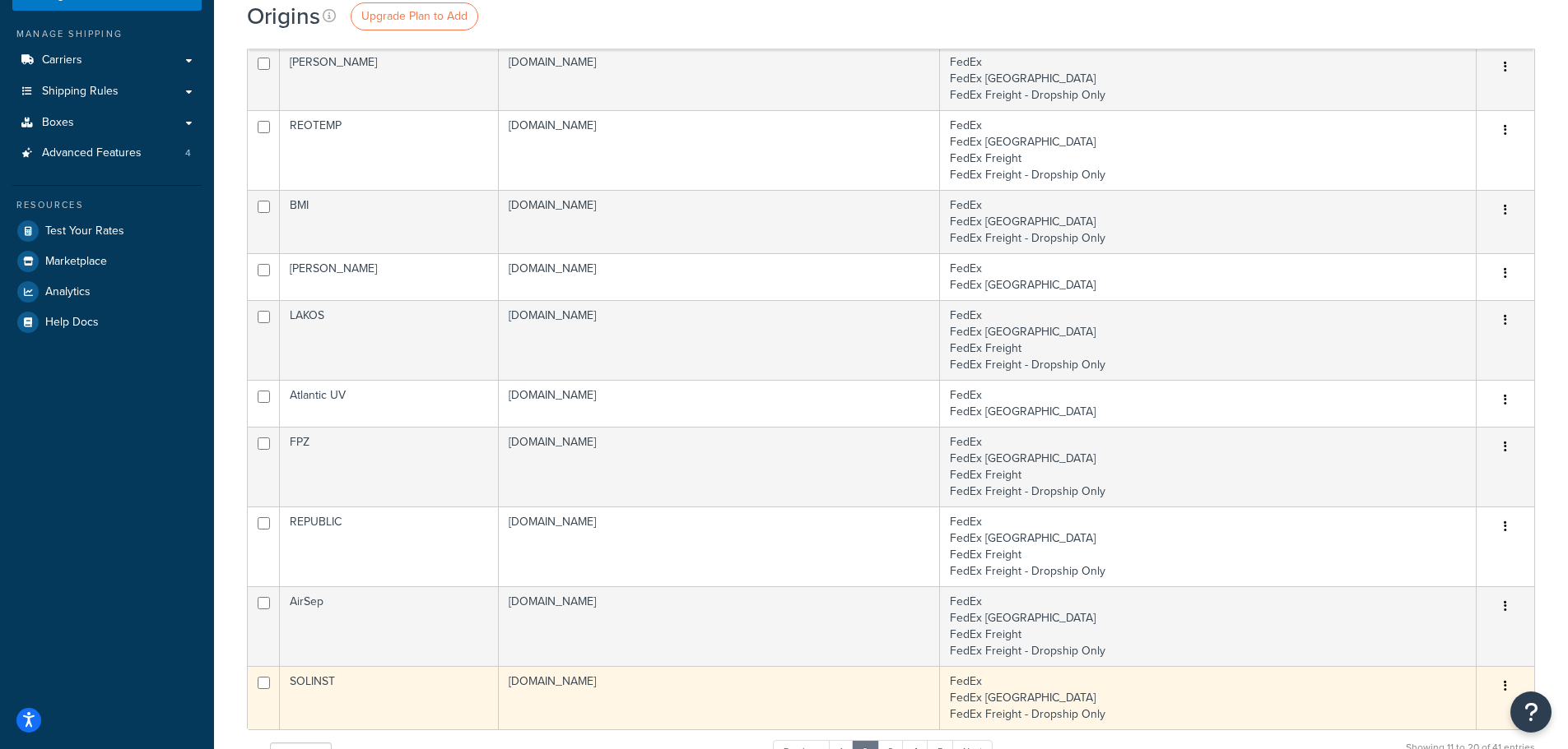
scroll to position [297, 0]
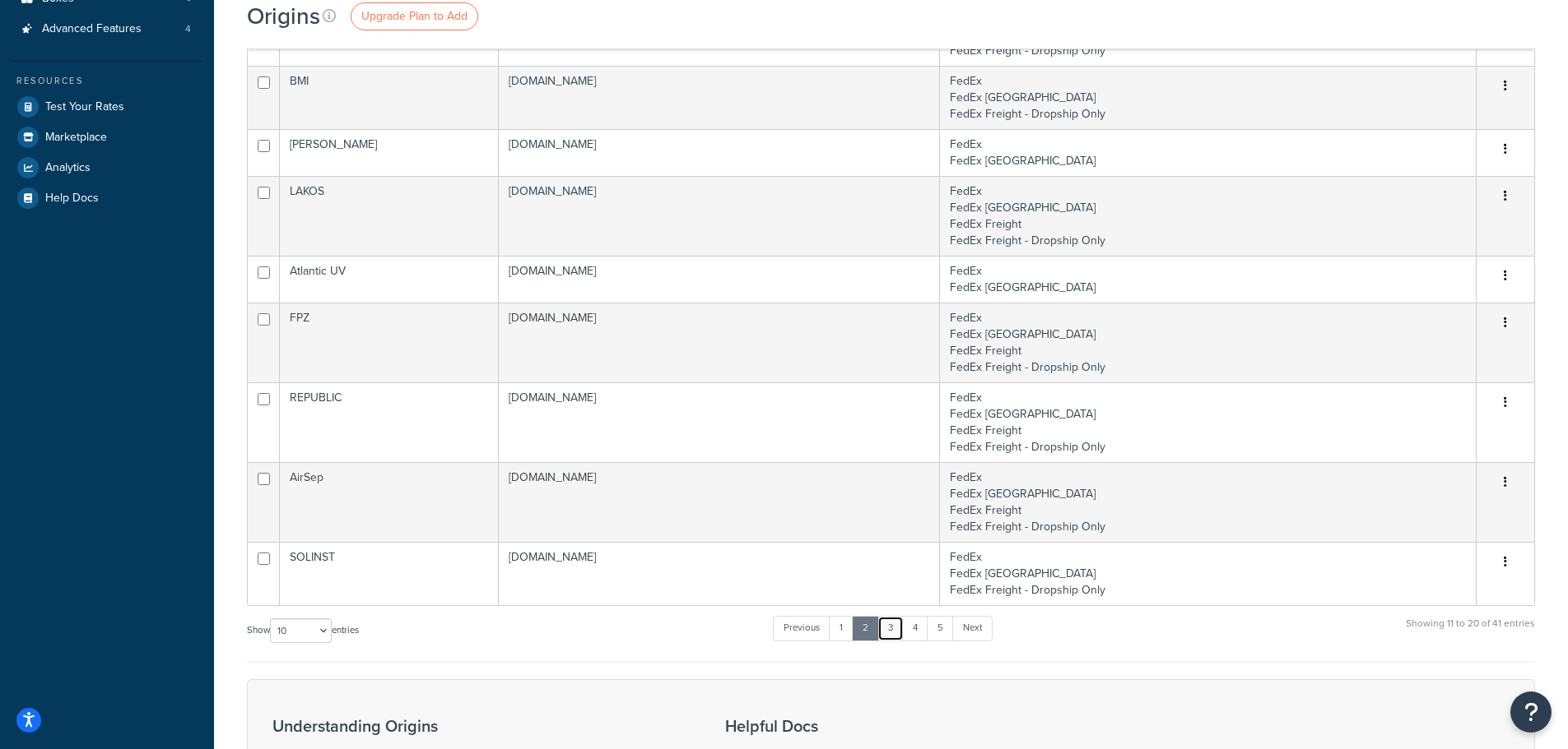
click at [886, 631] on link "3" at bounding box center [891, 629] width 26 height 25
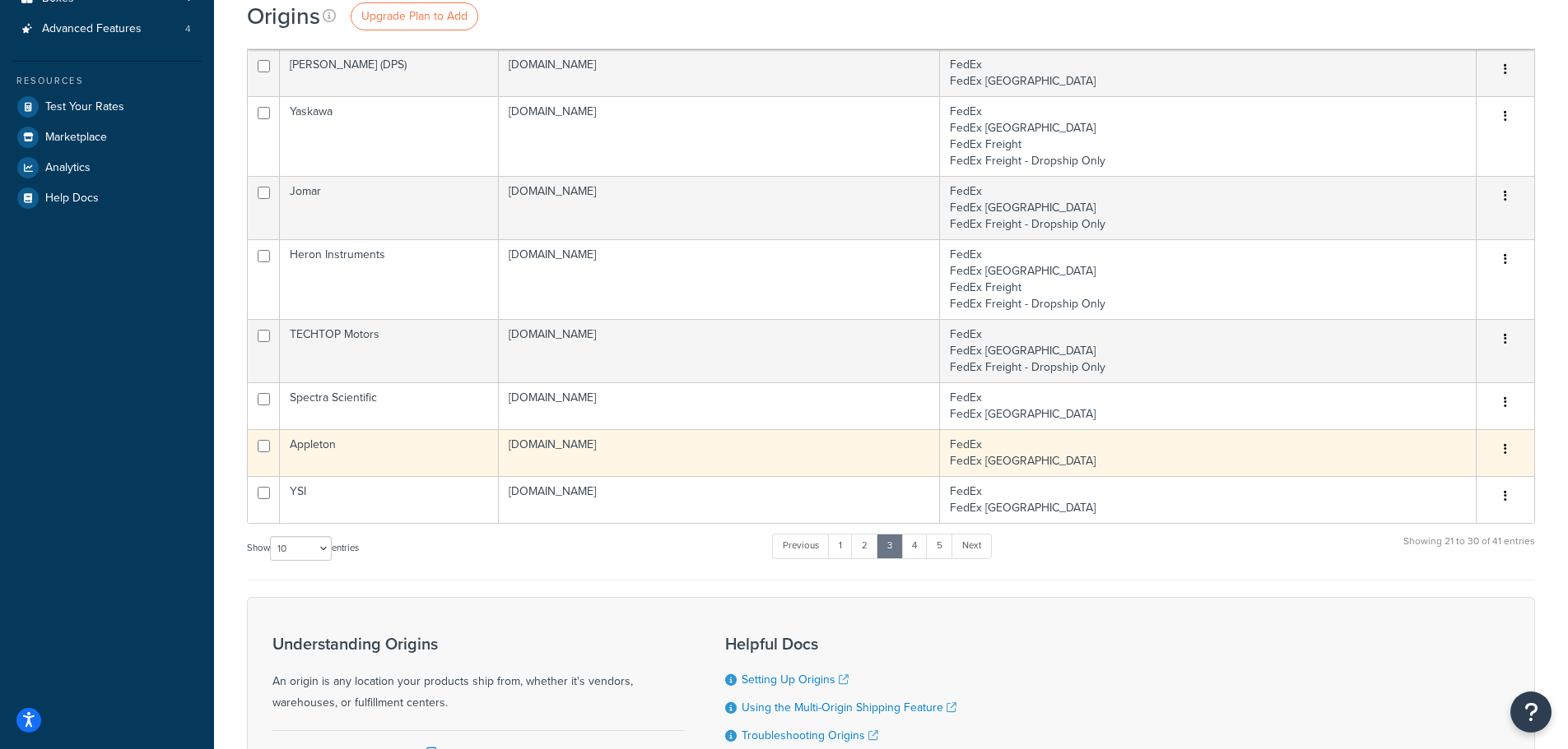
click at [414, 450] on td "Appleton" at bounding box center [389, 453] width 219 height 47
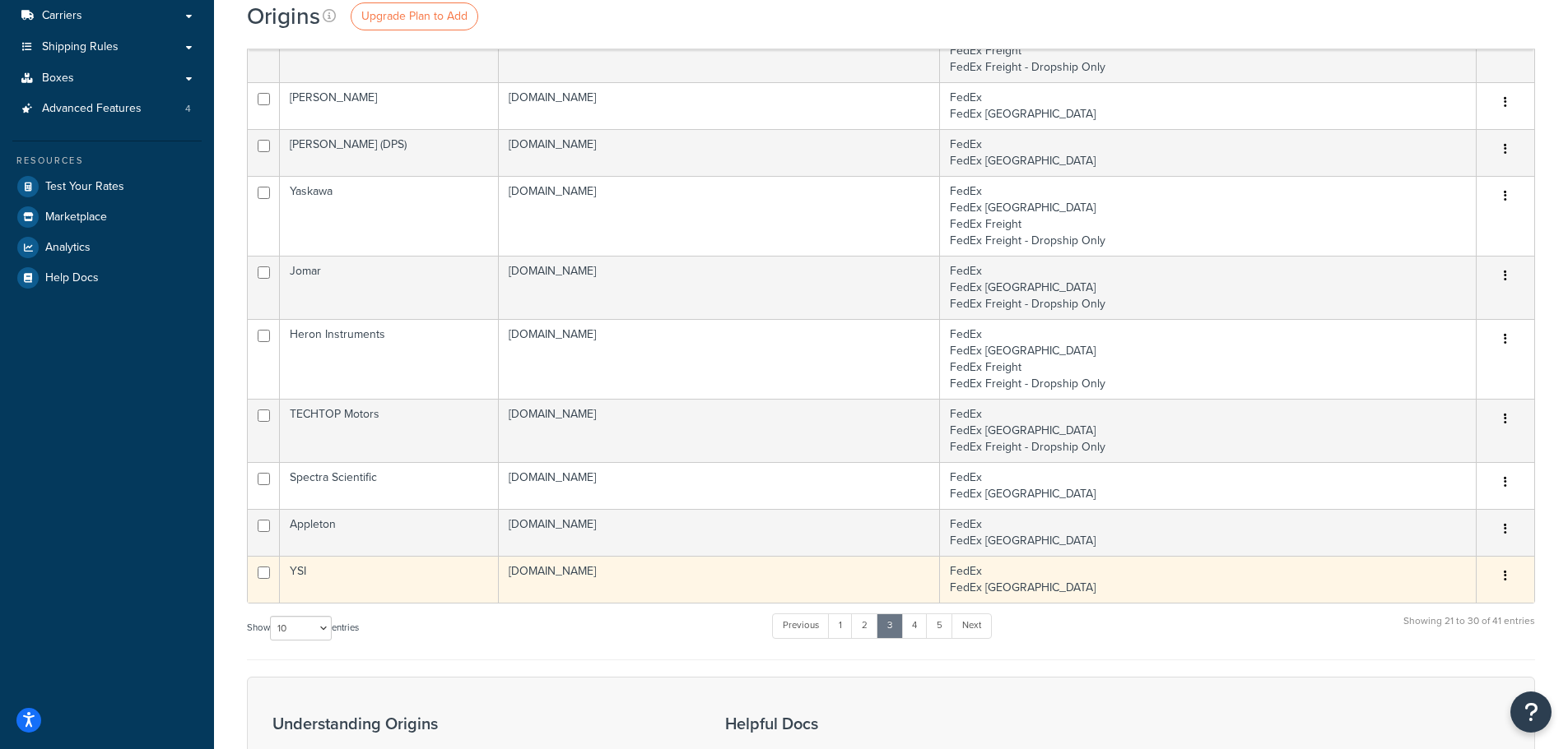
scroll to position [215, 0]
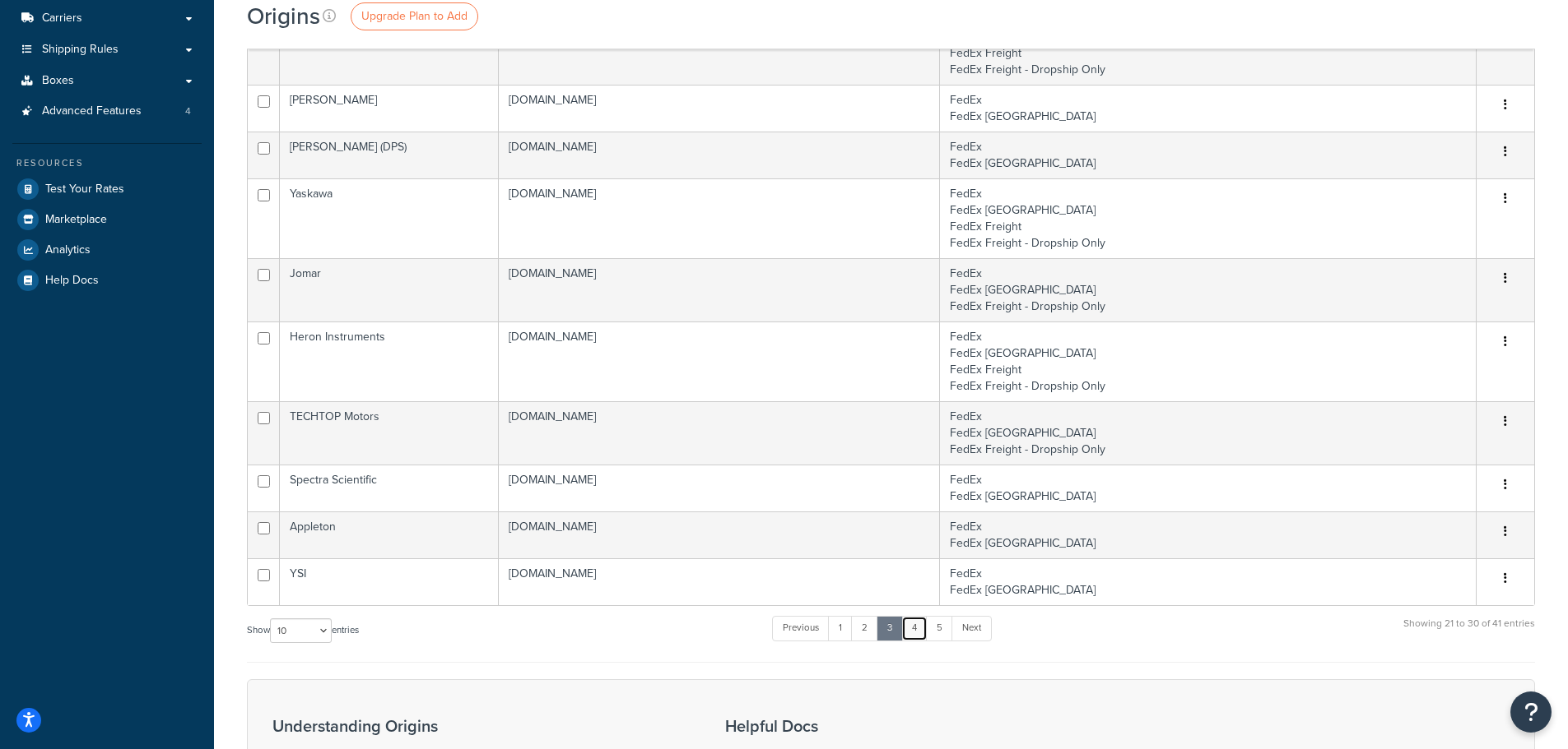
click at [918, 625] on link "4" at bounding box center [914, 629] width 26 height 25
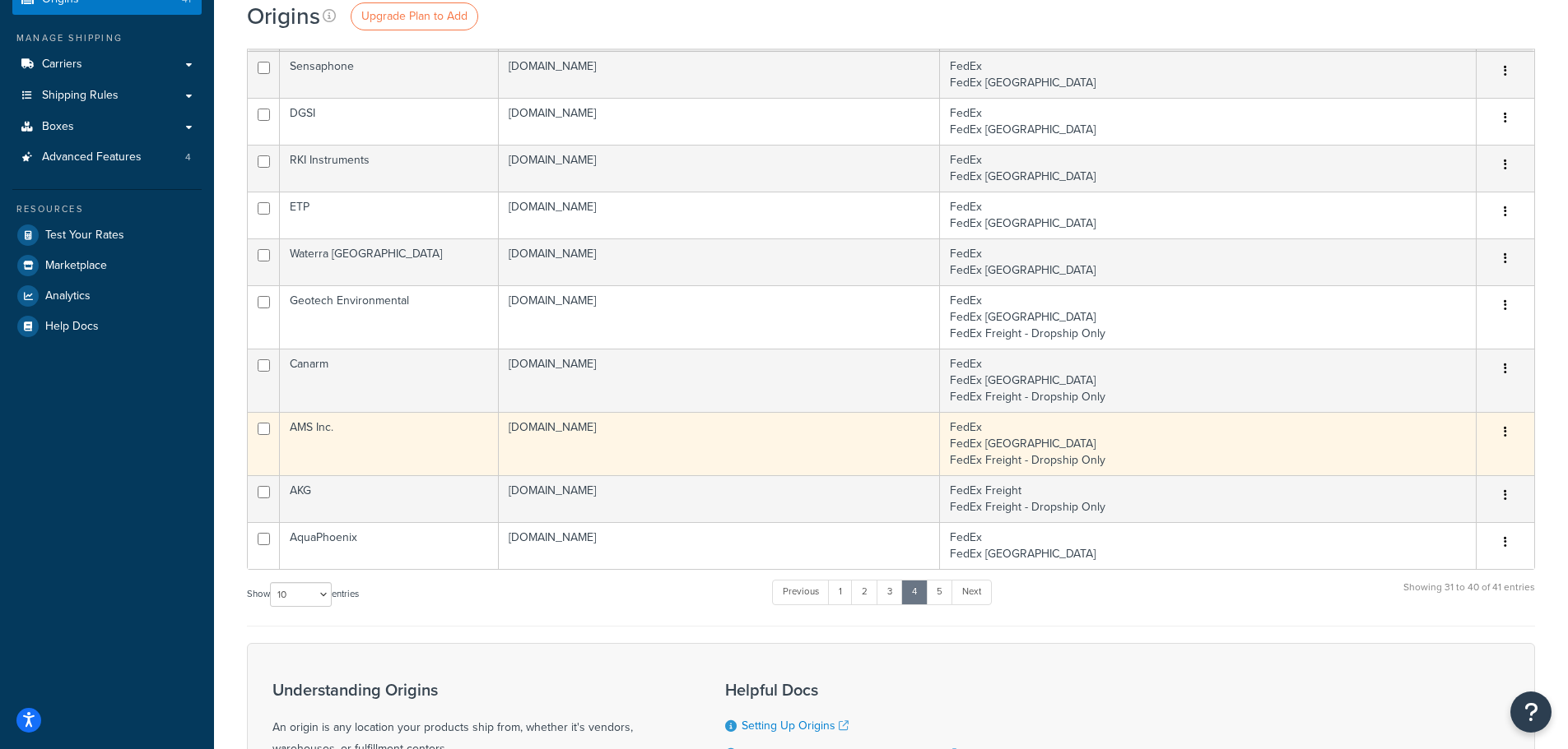
scroll to position [132, 0]
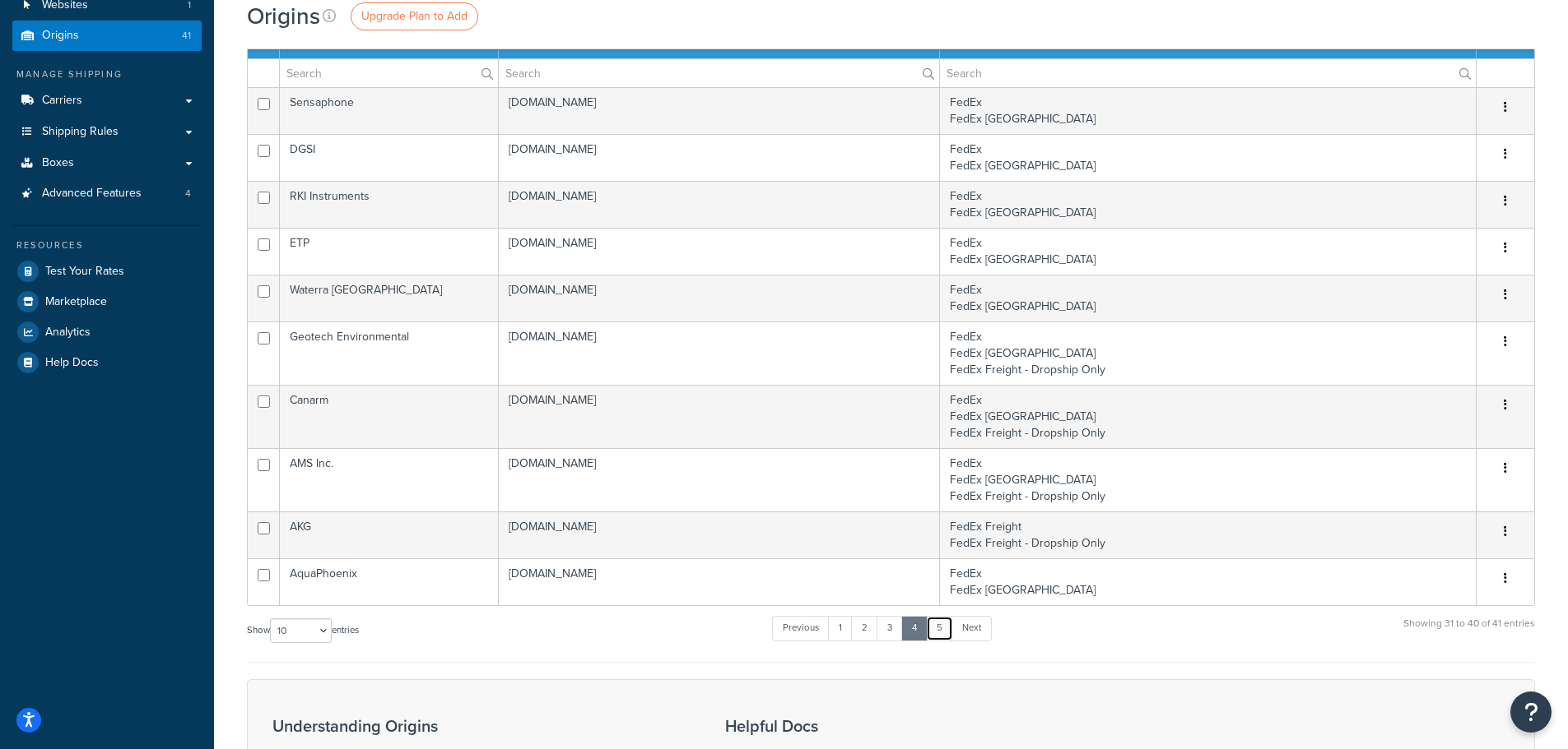
click at [937, 631] on link "5" at bounding box center [939, 629] width 27 height 25
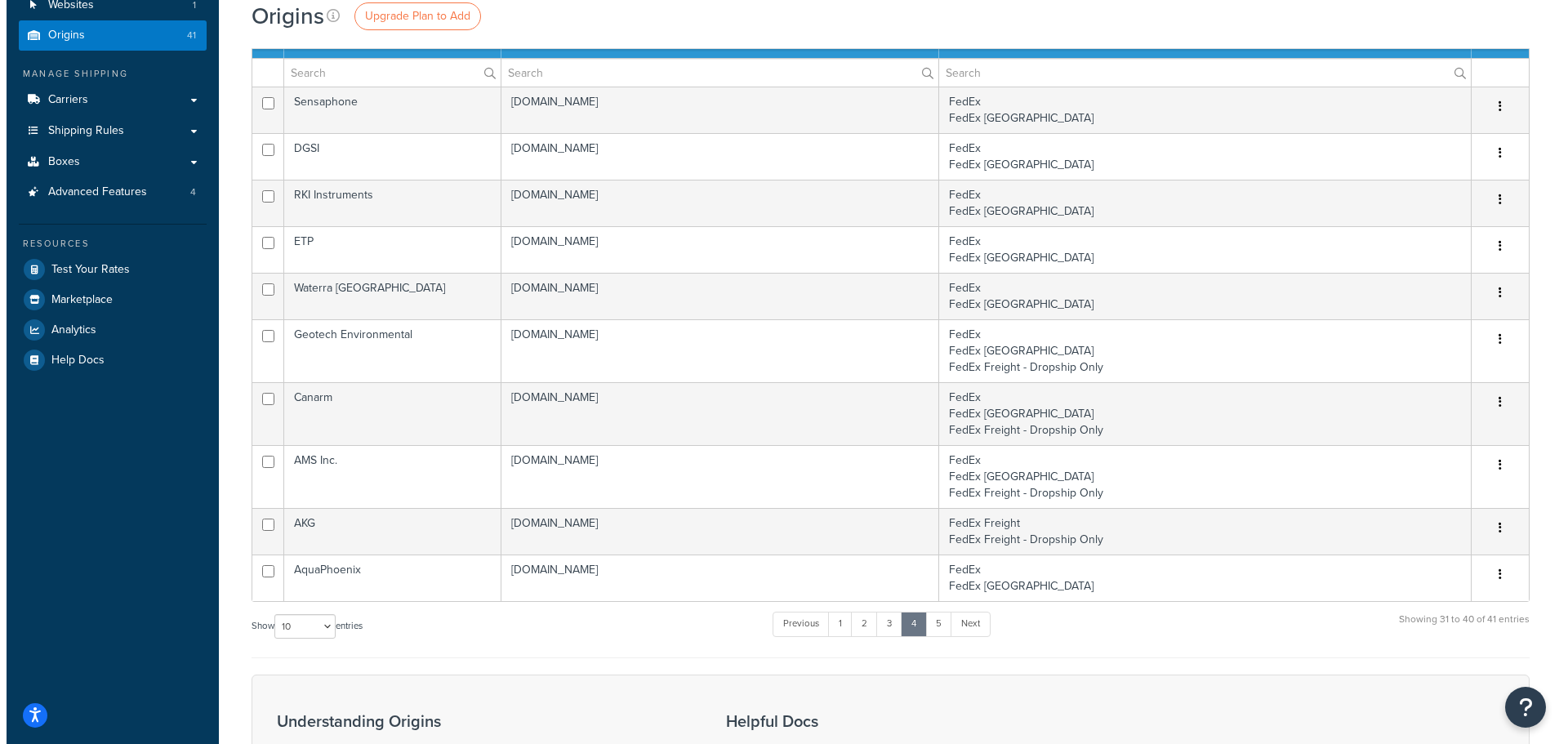
scroll to position [0, 0]
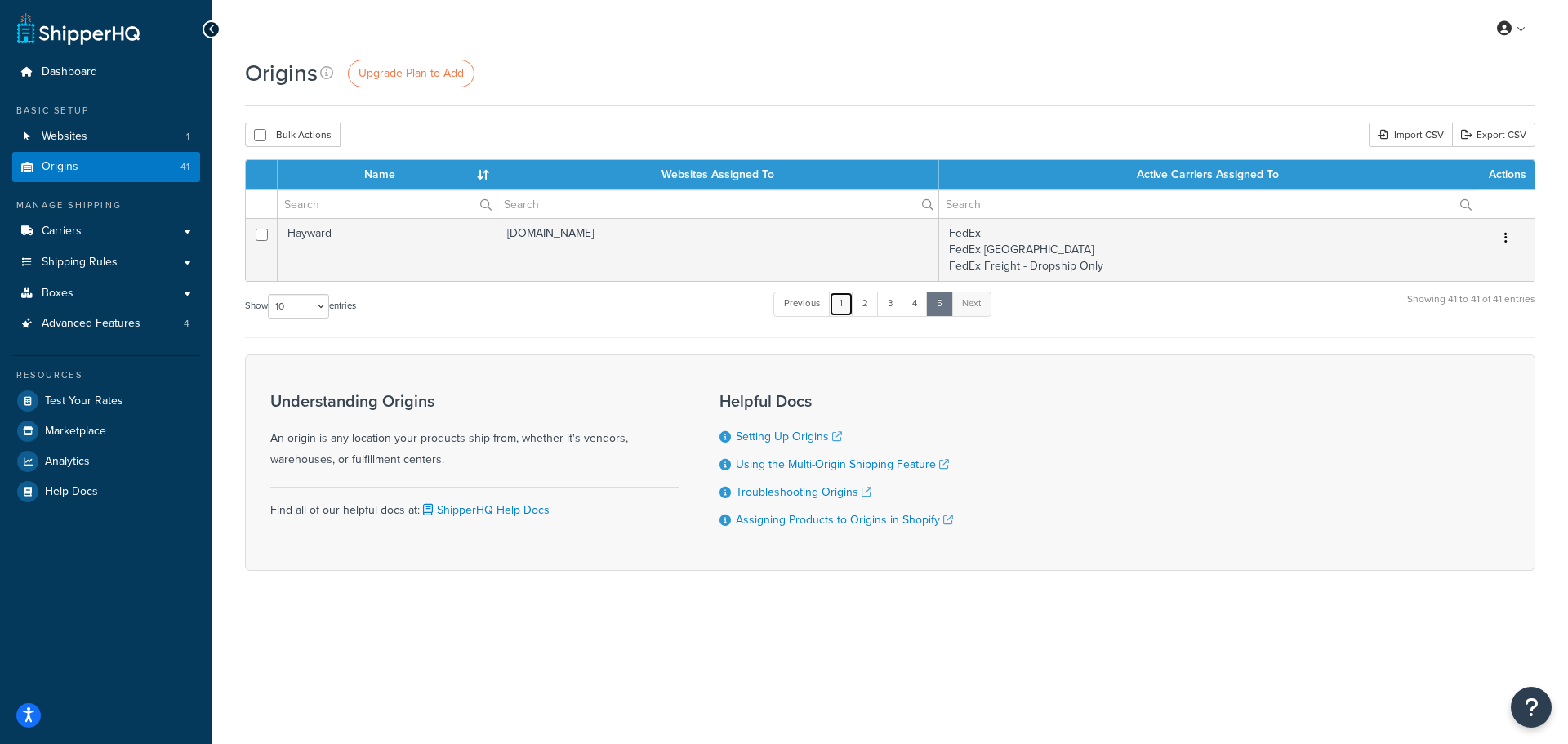
click at [838, 303] on link "1" at bounding box center [841, 304] width 25 height 25
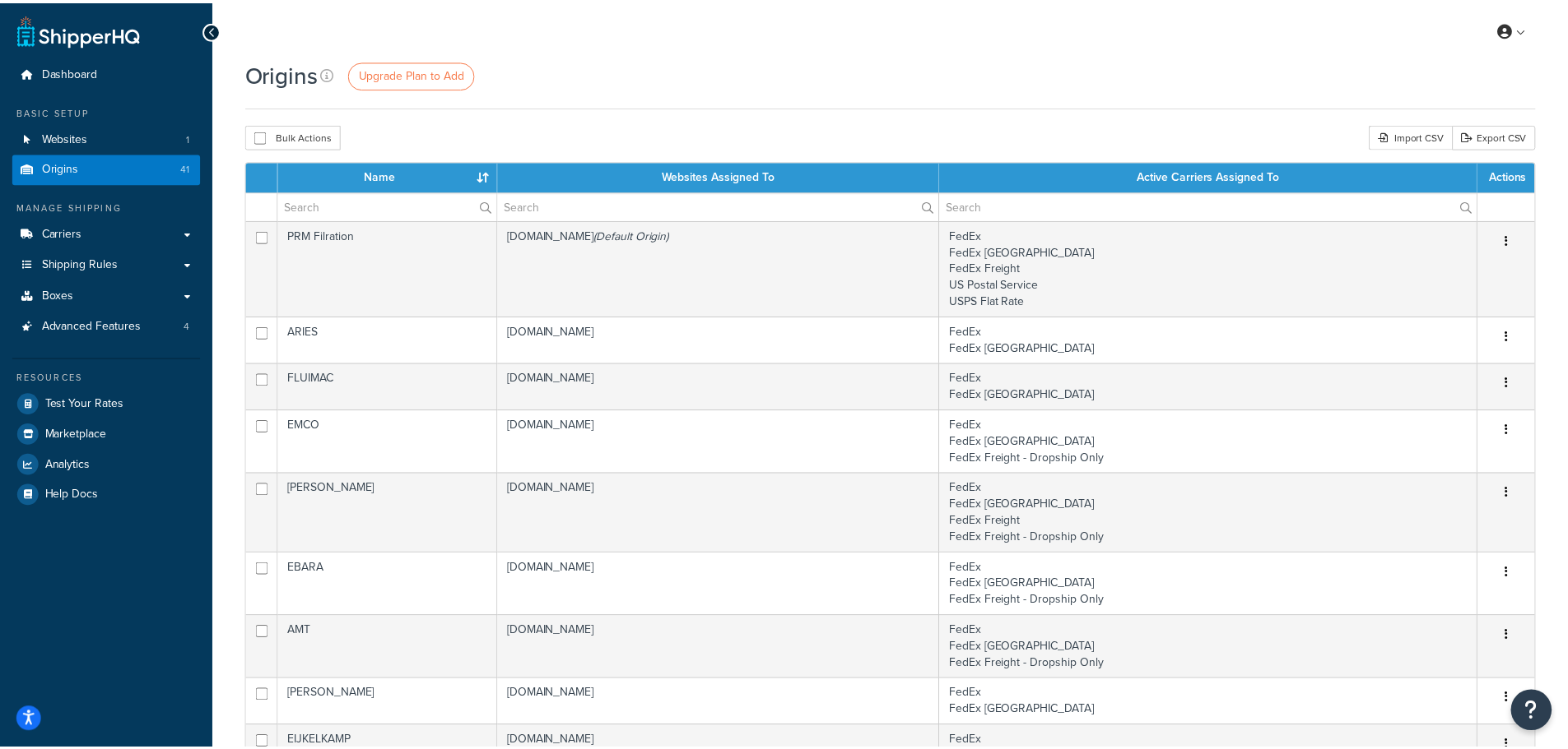
scroll to position [478, 0]
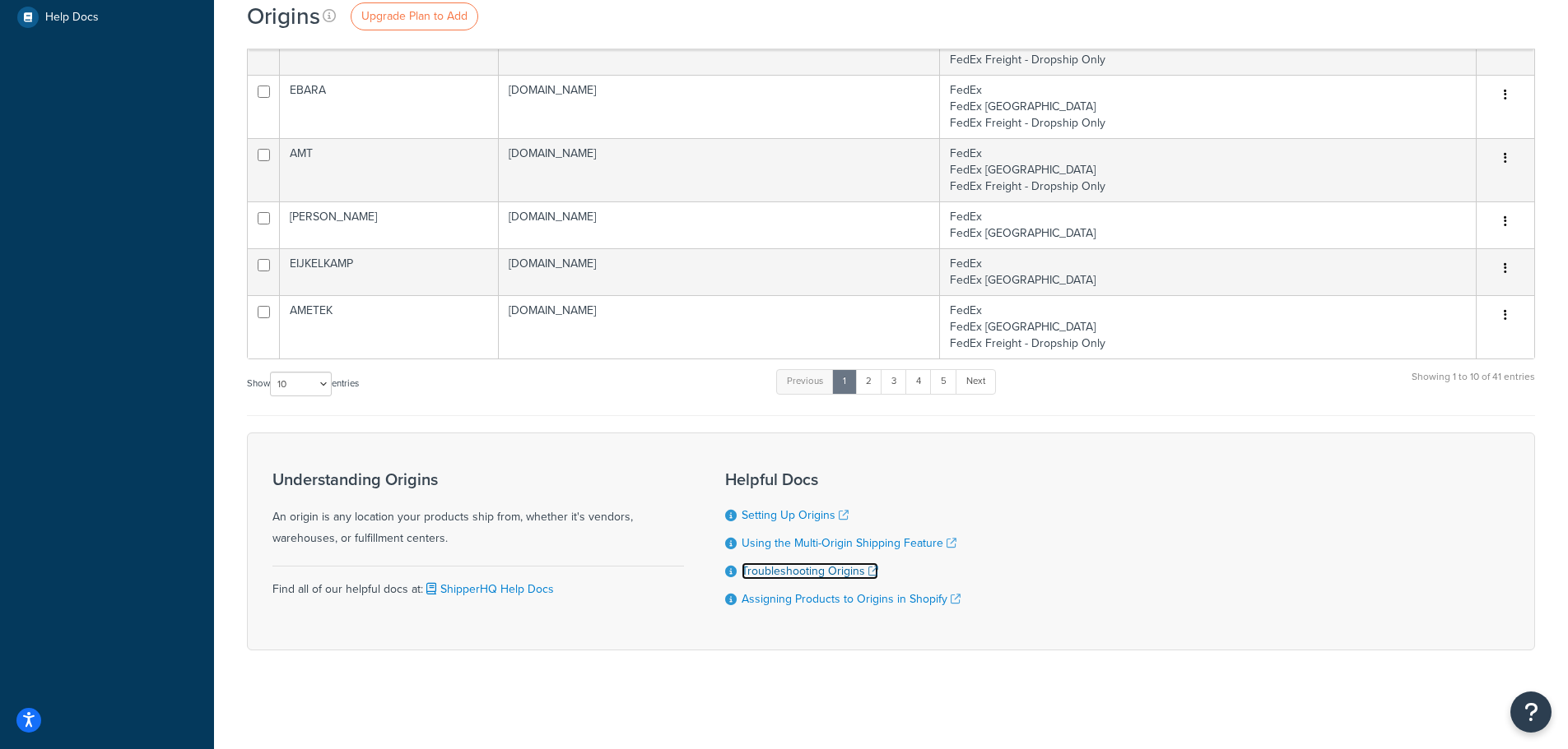
click at [780, 572] on link "Troubleshooting Origins" at bounding box center [810, 571] width 137 height 17
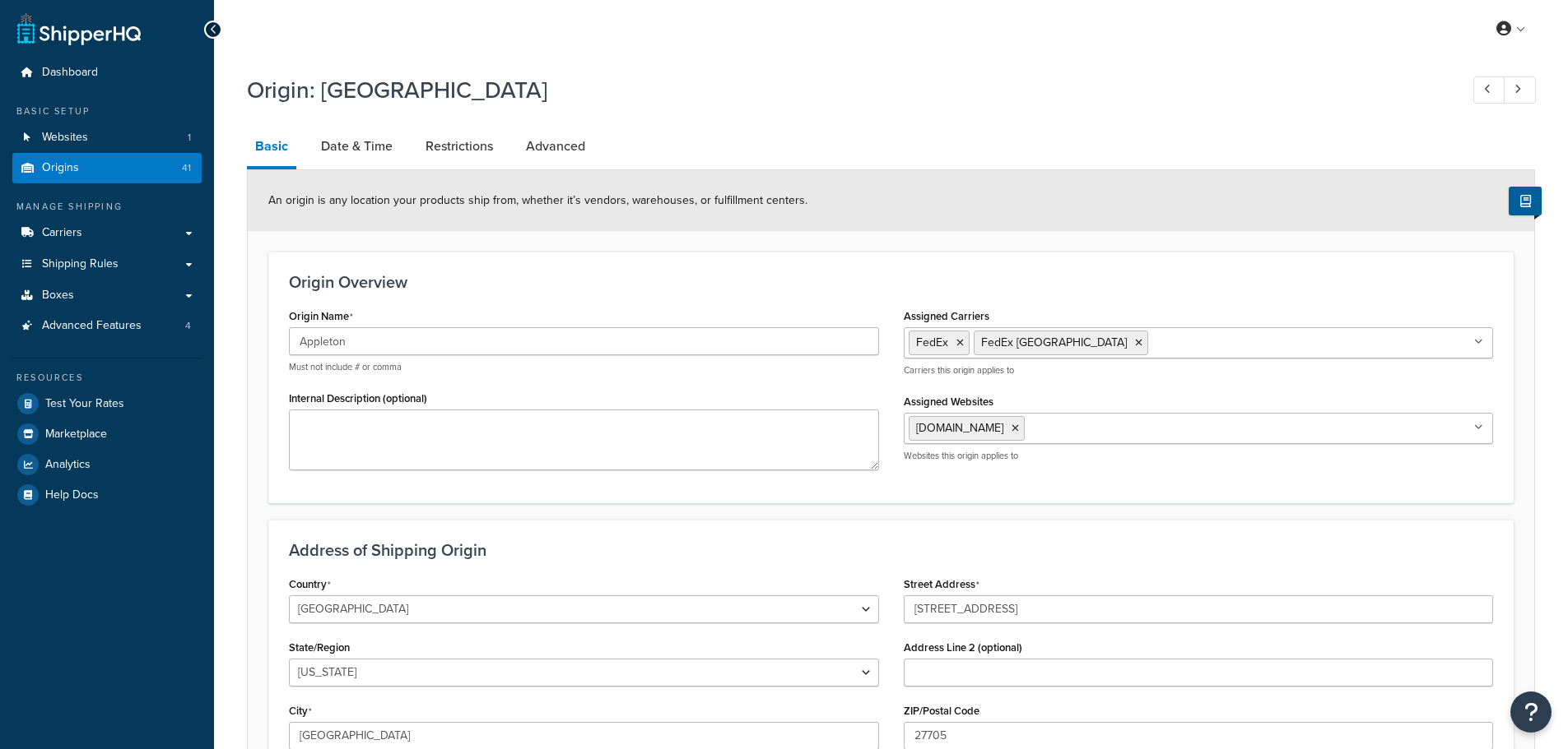
select select "33"
